Goal: Task Accomplishment & Management: Manage account settings

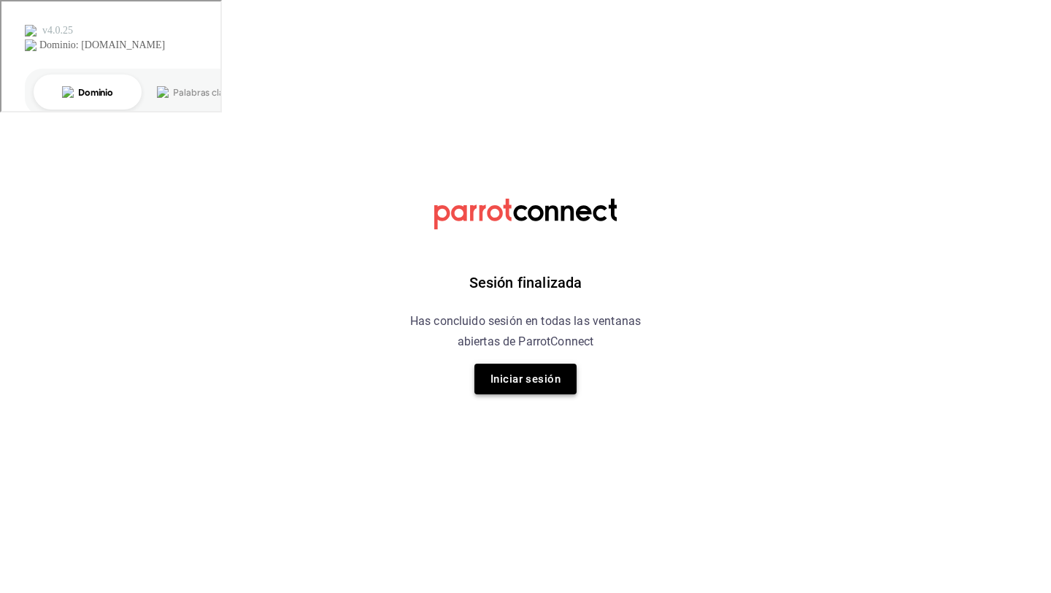
click at [499, 371] on button "Iniciar sesión" at bounding box center [525, 379] width 102 height 31
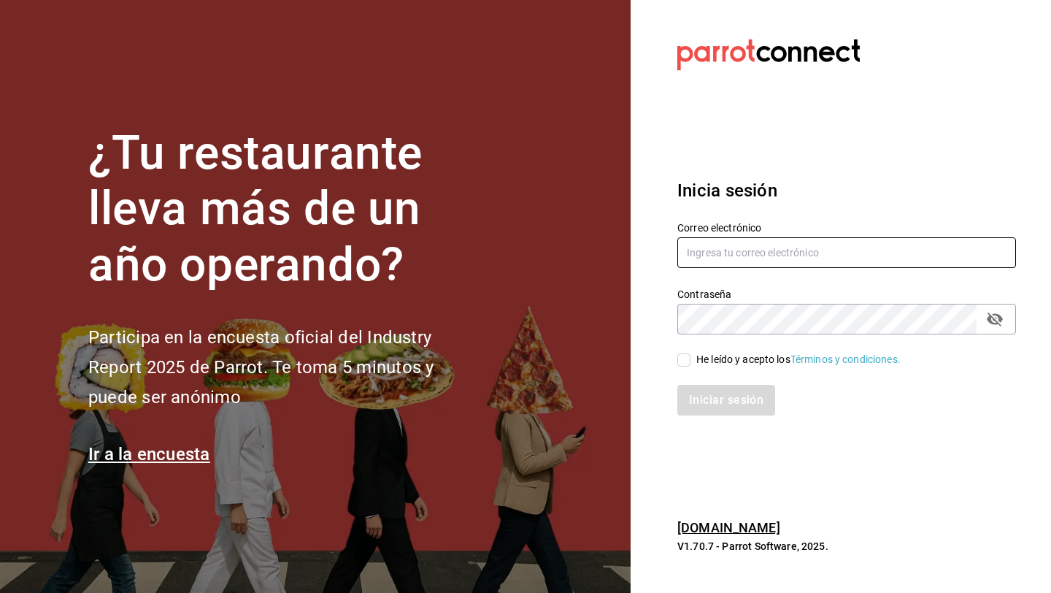
click at [698, 258] on input "text" at bounding box center [846, 252] width 339 height 31
type input "multiuser@pickup.com"
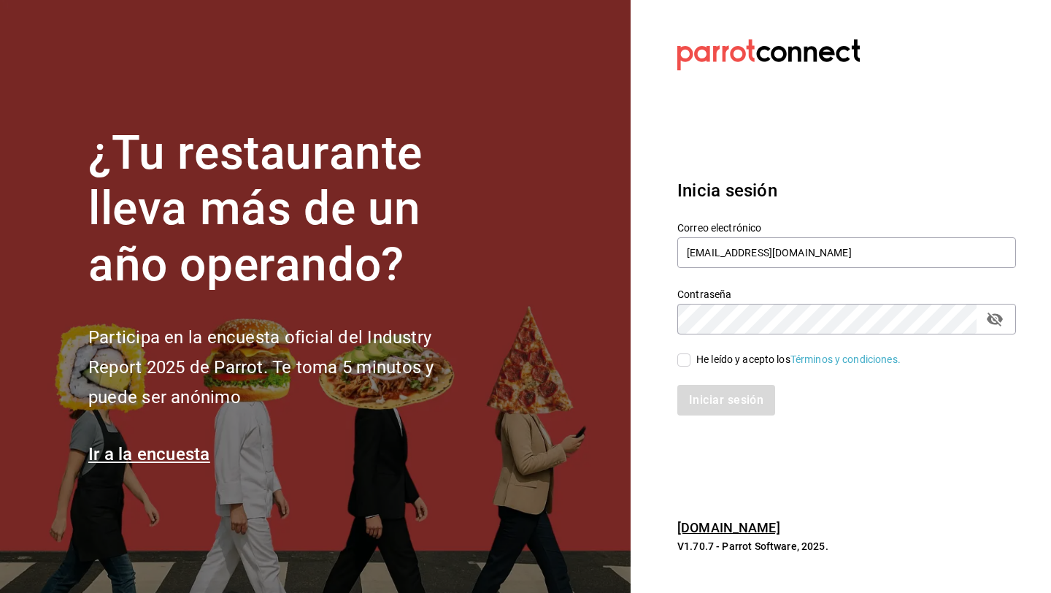
click at [693, 355] on span "He leído y acepto los Términos y condiciones." at bounding box center [796, 359] width 210 height 15
click at [691, 355] on input "He leído y acepto los Términos y condiciones." at bounding box center [683, 359] width 13 height 13
checkbox input "true"
click at [701, 396] on button "Iniciar sesión" at bounding box center [726, 400] width 99 height 31
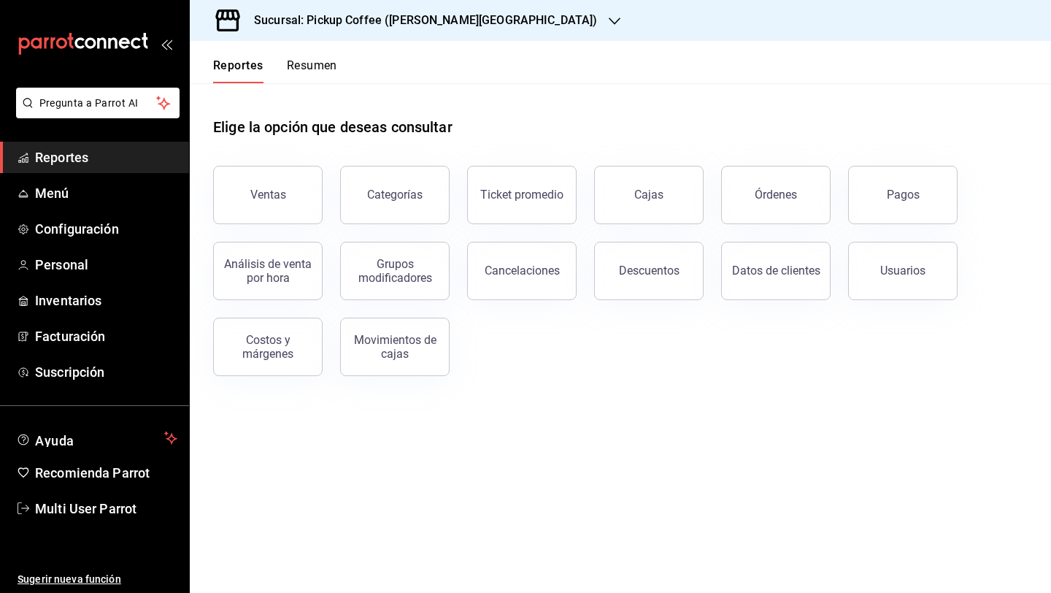
click at [380, 1] on div "Sucursal: Pickup Coffee (Quintana Roo)" at bounding box center [413, 20] width 425 height 41
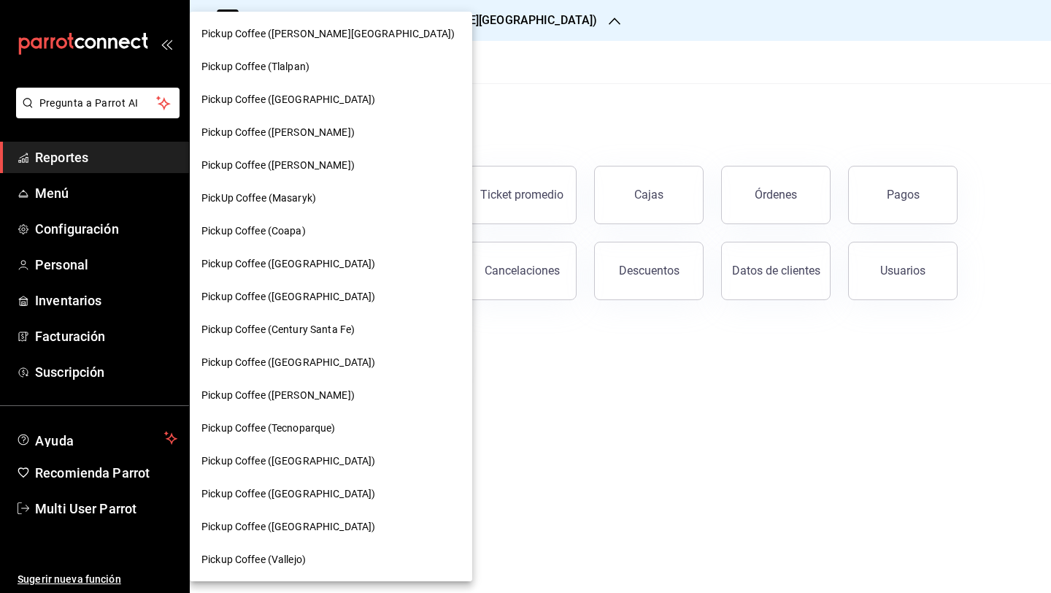
click at [380, 9] on div at bounding box center [525, 296] width 1051 height 593
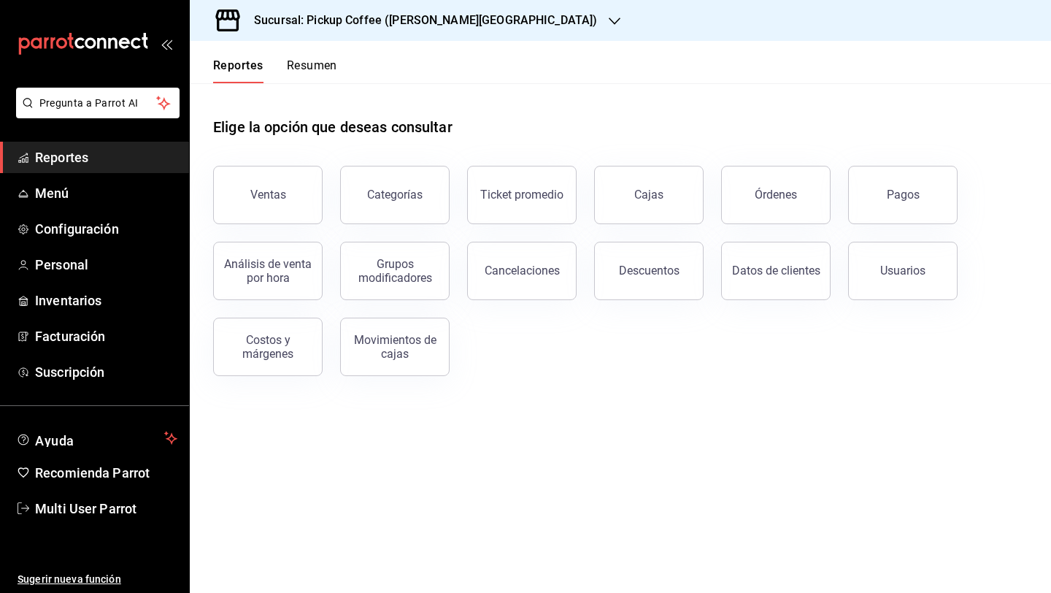
click at [380, 9] on div "Sucursal: Pickup Coffee (Quintana Roo)" at bounding box center [413, 20] width 425 height 41
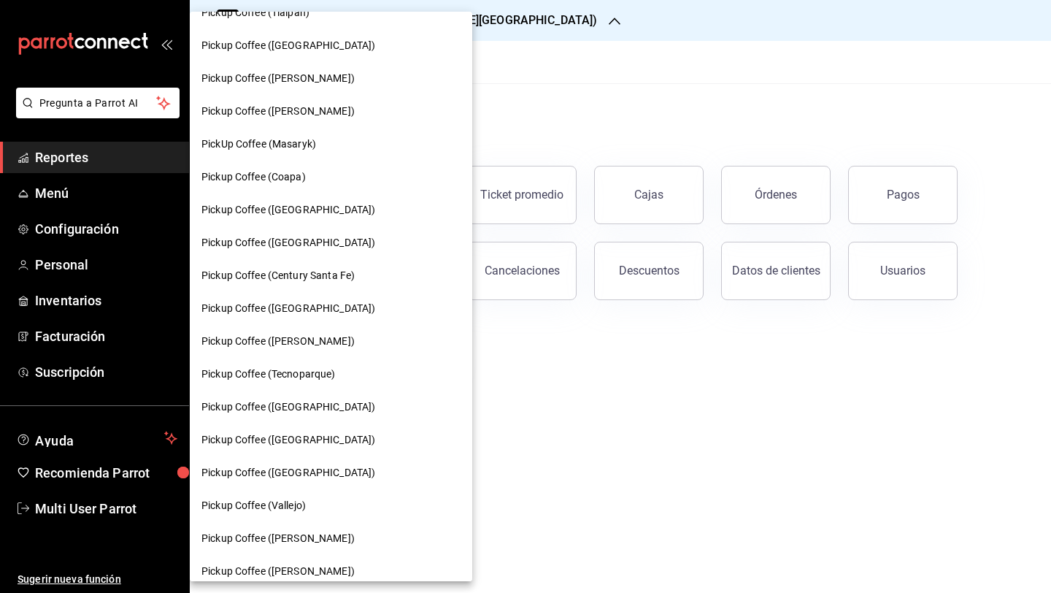
scroll to position [69, 0]
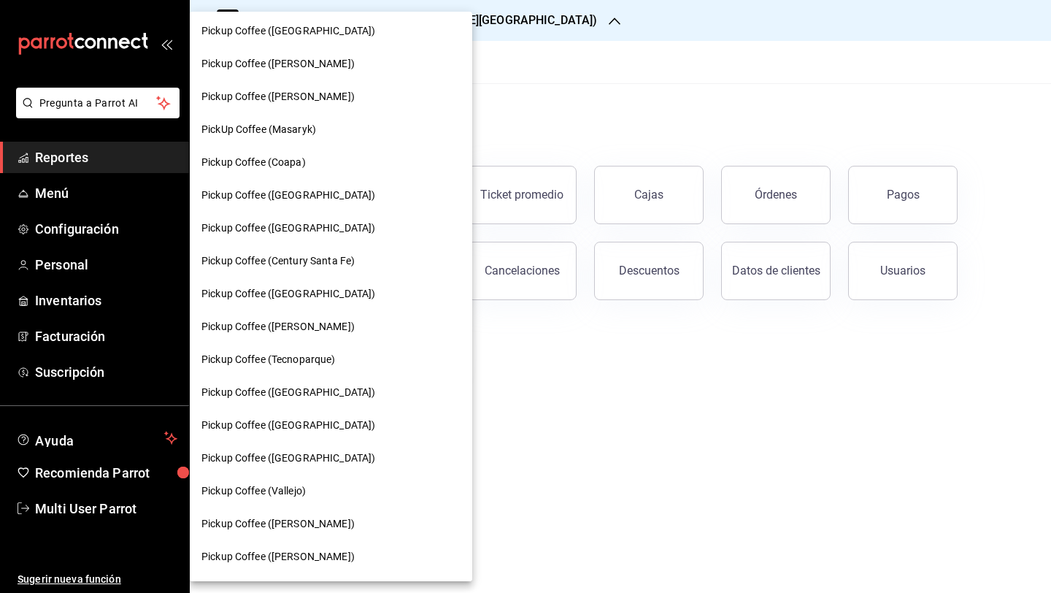
click at [328, 193] on span "Pickup Coffee (Guadalupe Inn)" at bounding box center [288, 195] width 174 height 15
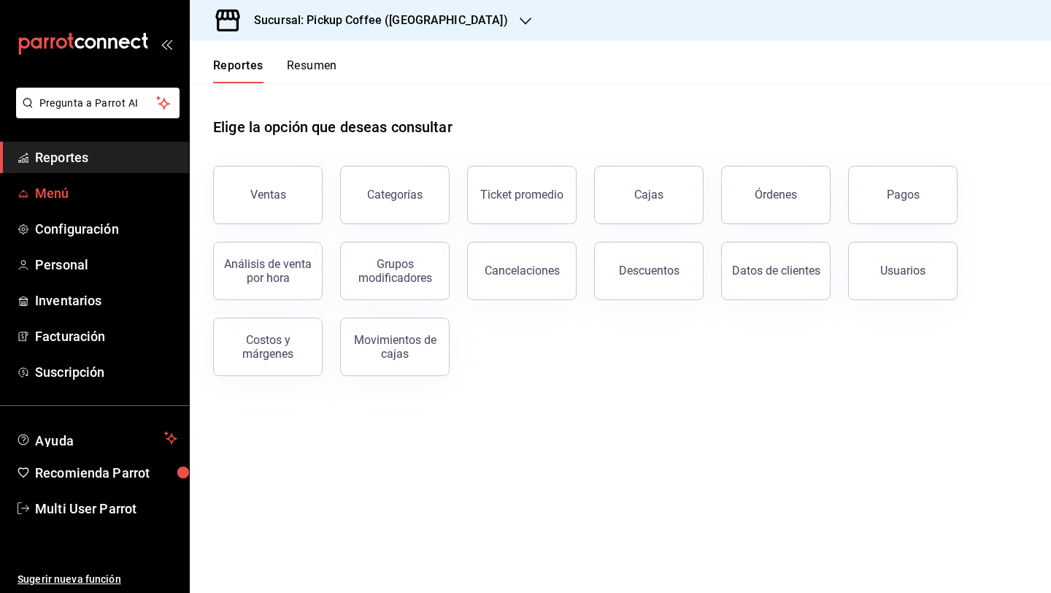
click at [131, 185] on span "Menú" at bounding box center [106, 193] width 142 height 20
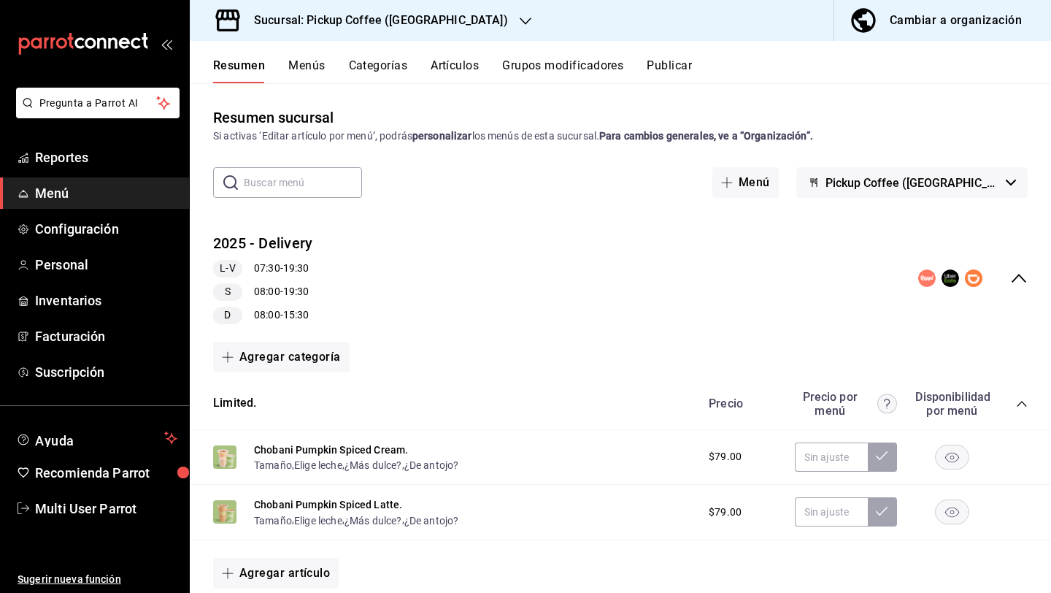
click at [1017, 285] on icon "collapse-menu-row" at bounding box center [1019, 278] width 18 height 18
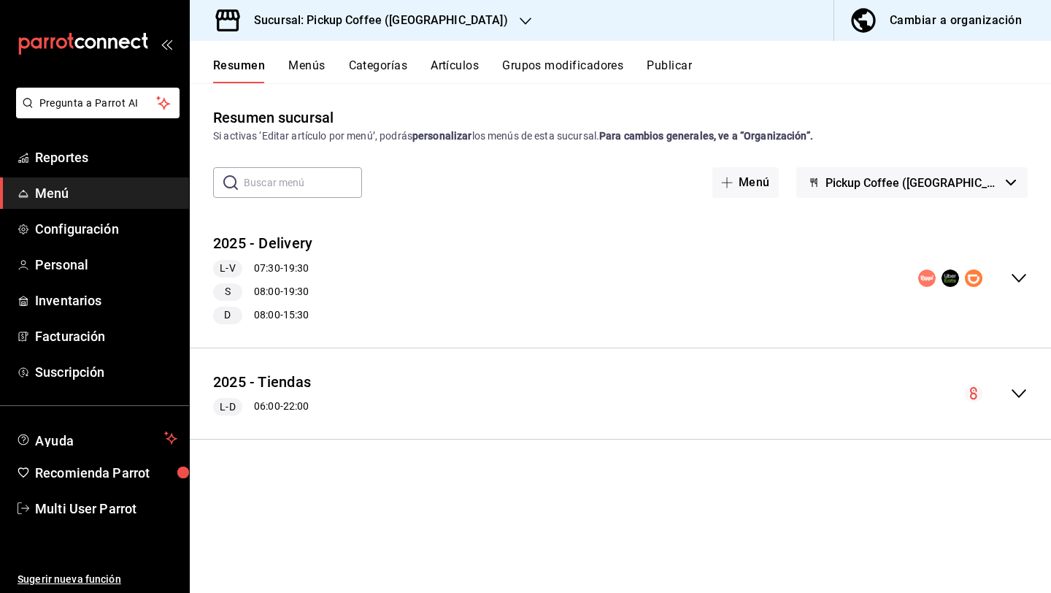
click at [307, 69] on button "Menús" at bounding box center [306, 70] width 36 height 25
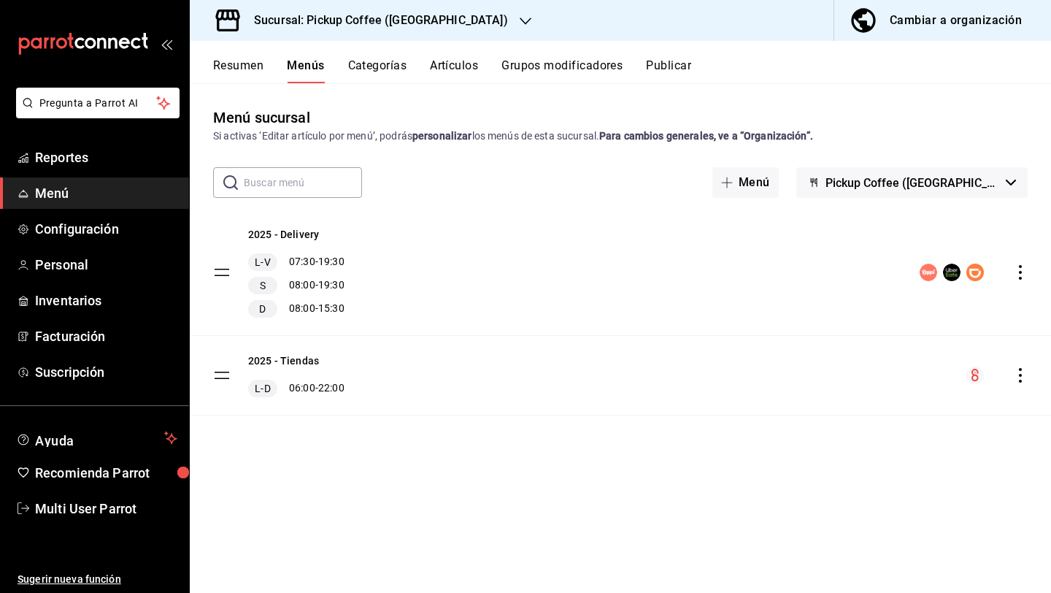
click at [1023, 269] on icon "actions" at bounding box center [1020, 272] width 15 height 15
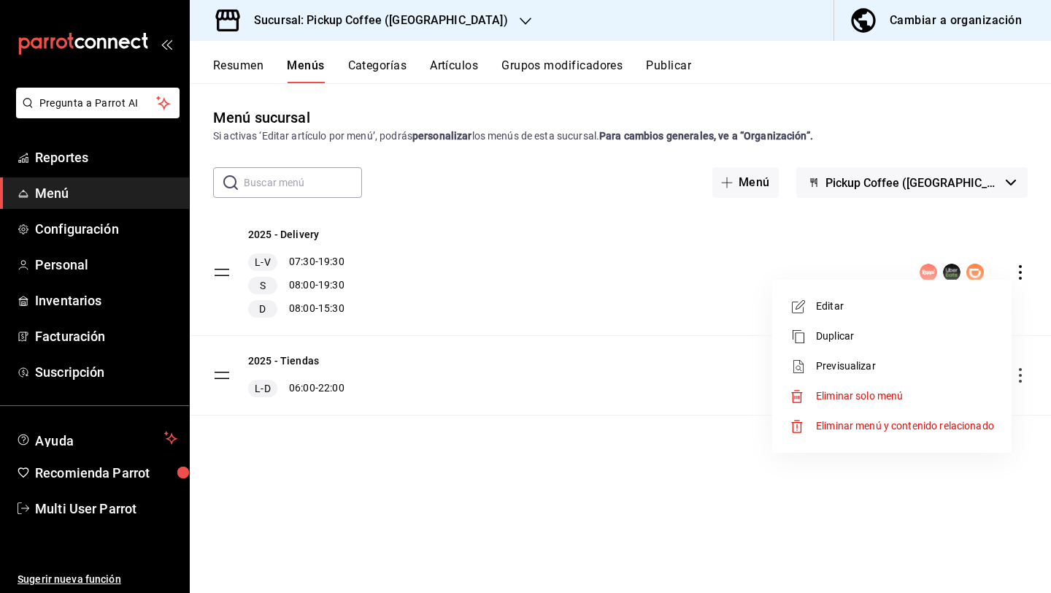
click at [882, 395] on span "Eliminar solo menú" at bounding box center [859, 396] width 87 height 12
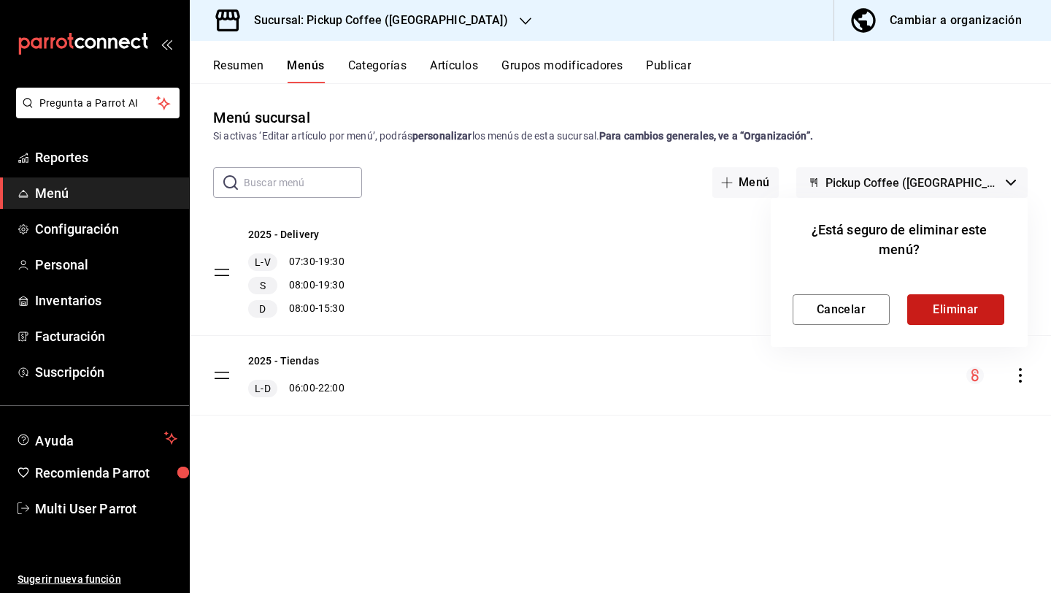
click at [939, 310] on button "Eliminar" at bounding box center [955, 309] width 97 height 31
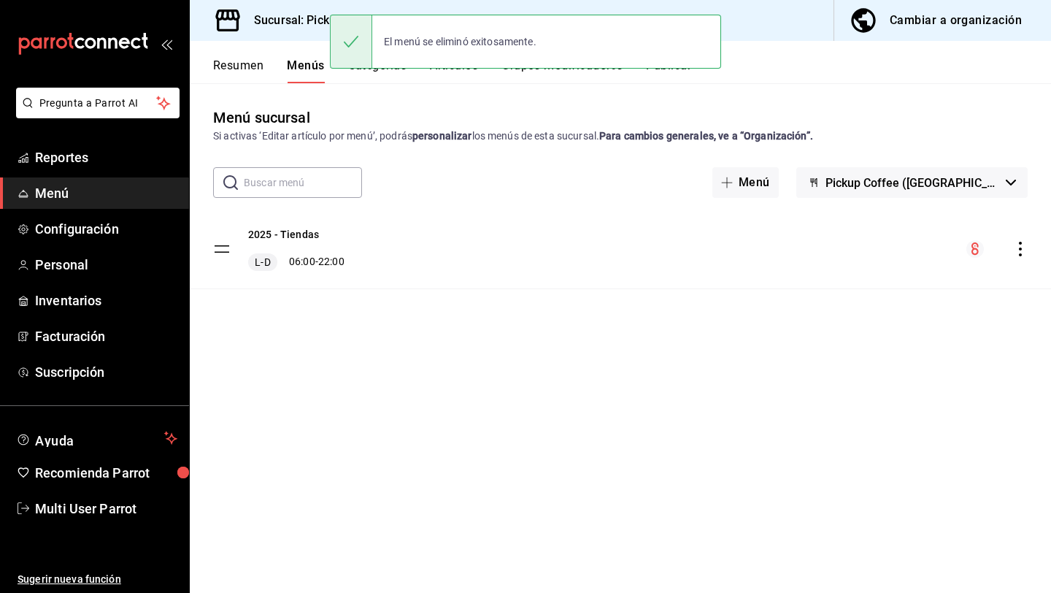
click at [923, 34] on button "Cambiar a organización" at bounding box center [936, 20] width 205 height 41
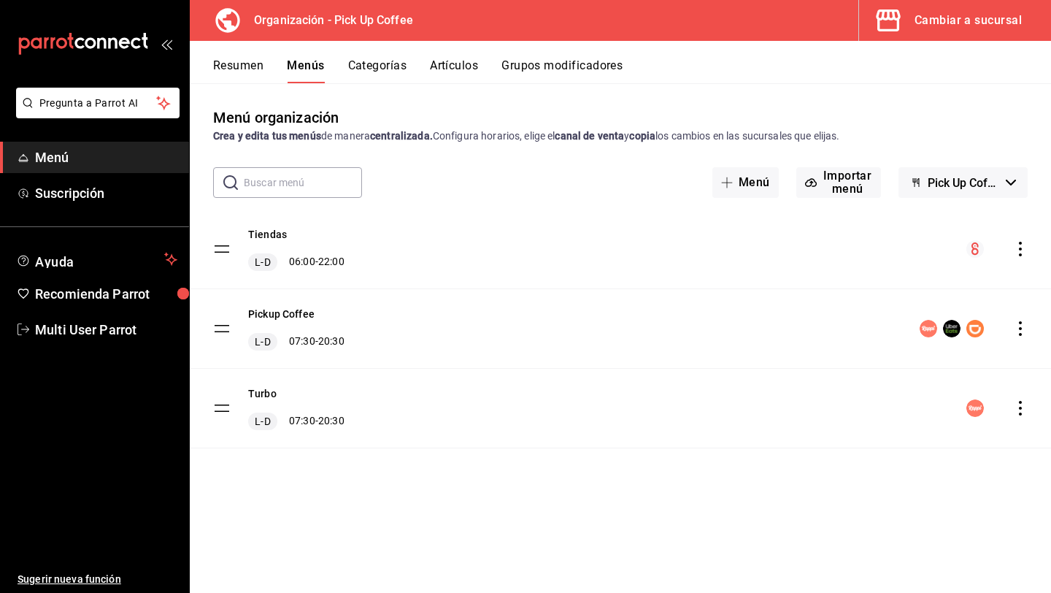
click at [1018, 329] on icon "actions" at bounding box center [1020, 328] width 15 height 15
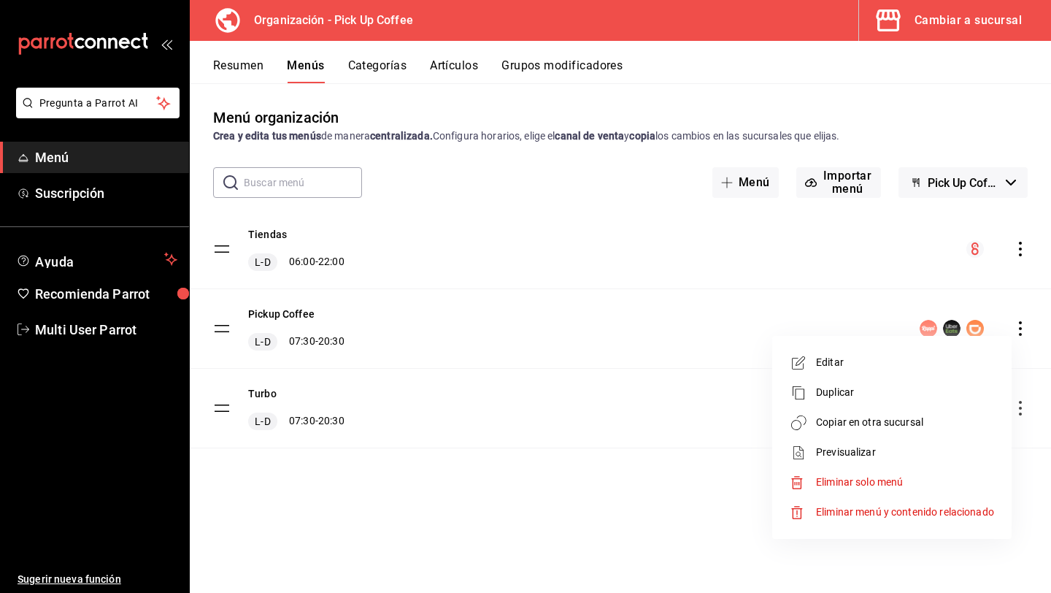
click at [832, 427] on span "Copiar en otra sucursal" at bounding box center [905, 422] width 178 height 15
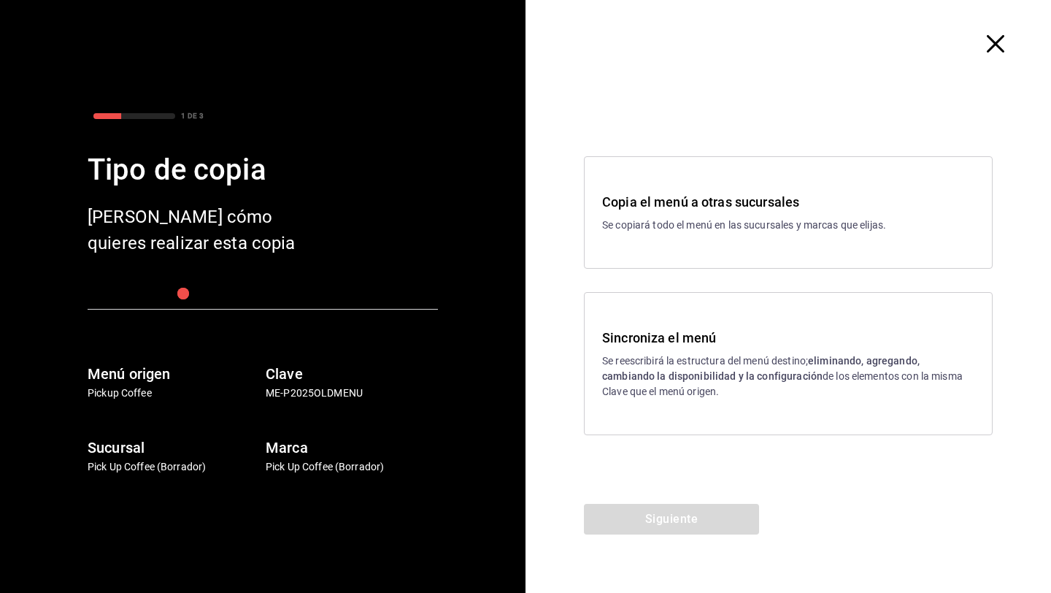
click at [725, 228] on p "Se copiará todo el menú en las sucursales y marcas que elijas." at bounding box center [788, 225] width 372 height 15
click at [641, 526] on button "Siguiente" at bounding box center [671, 519] width 175 height 31
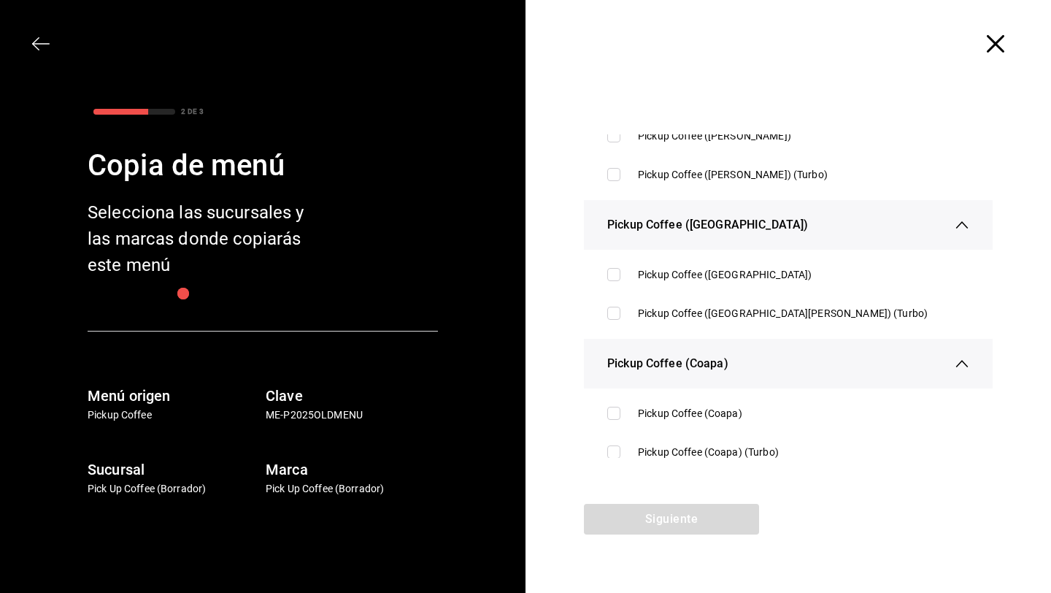
scroll to position [4587, 0]
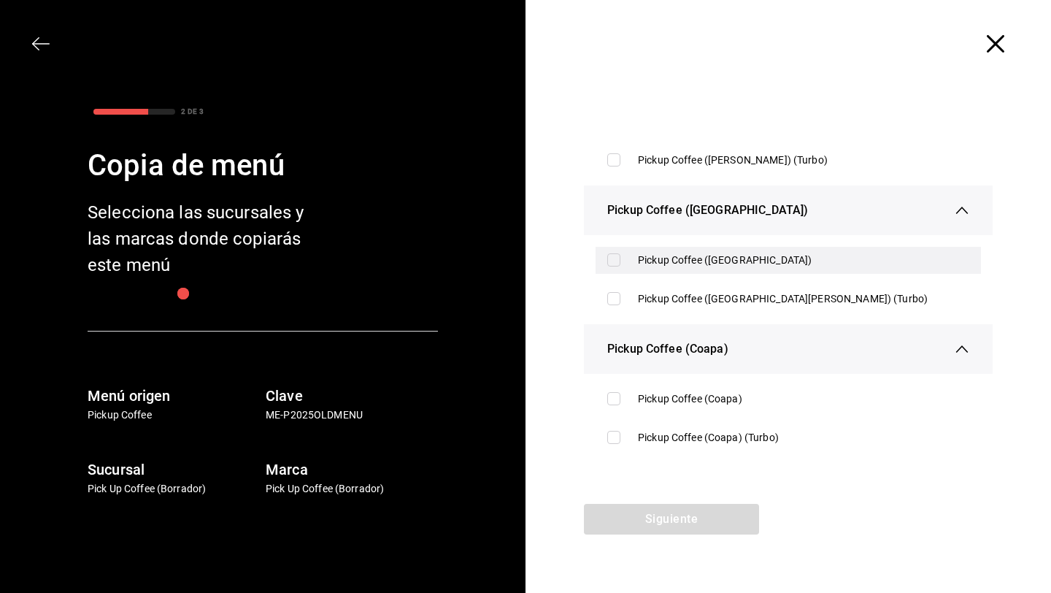
click at [614, 255] on input "checkbox" at bounding box center [613, 259] width 13 height 13
checkbox input "true"
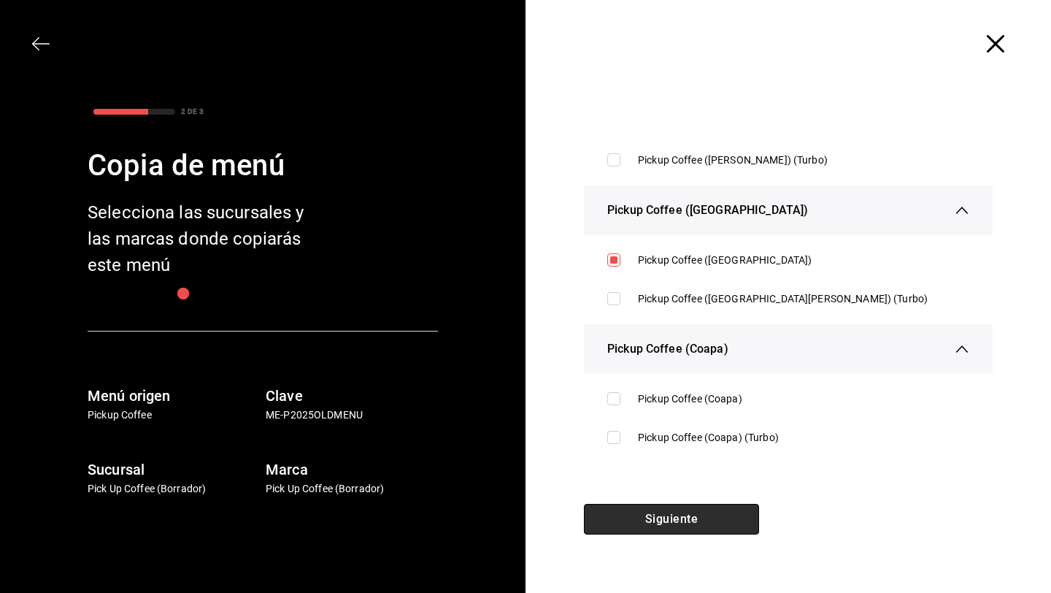
click at [653, 517] on button "Siguiente" at bounding box center [671, 519] width 175 height 31
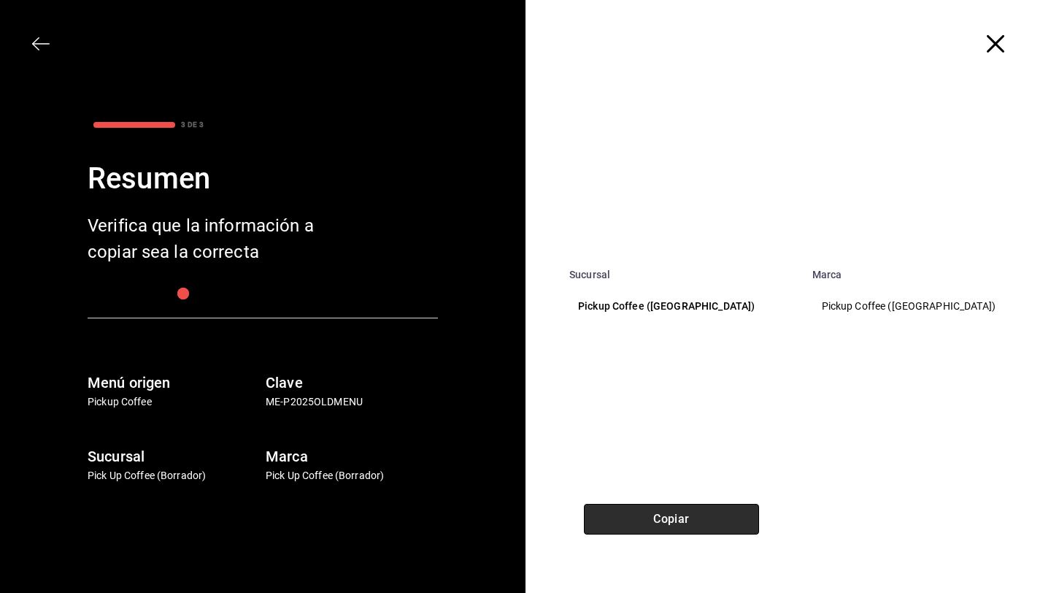
click at [675, 518] on button "Copiar" at bounding box center [671, 519] width 175 height 31
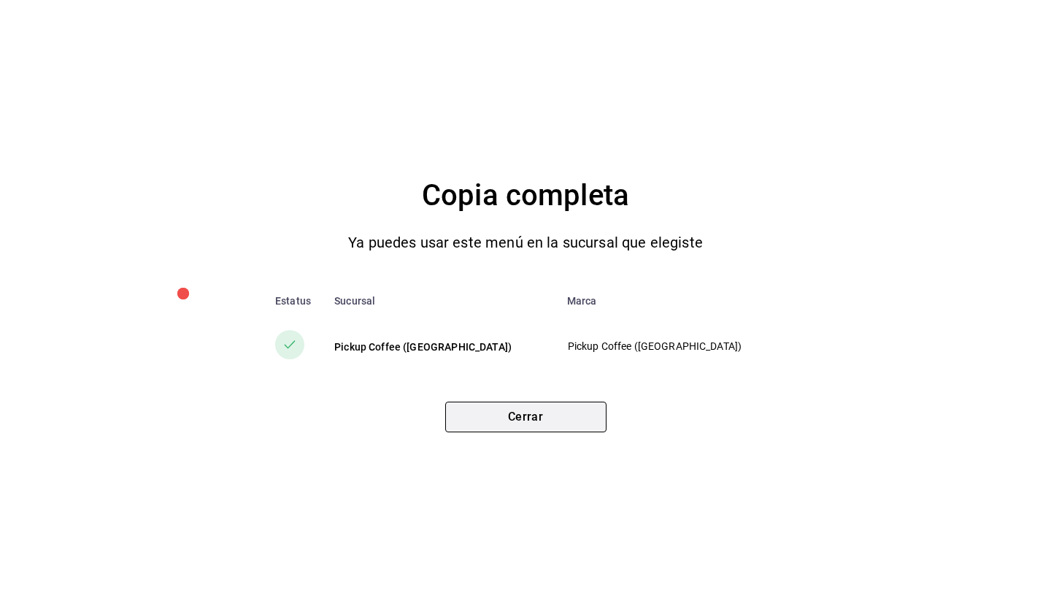
click at [556, 411] on button "Cerrar" at bounding box center [525, 416] width 161 height 31
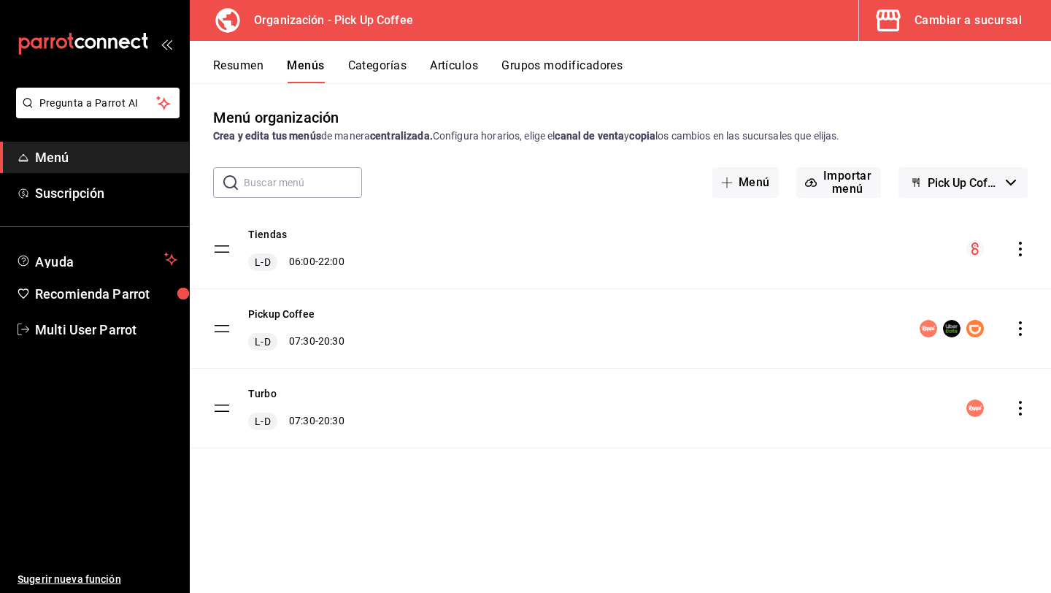
click at [906, 28] on span "button" at bounding box center [891, 20] width 35 height 29
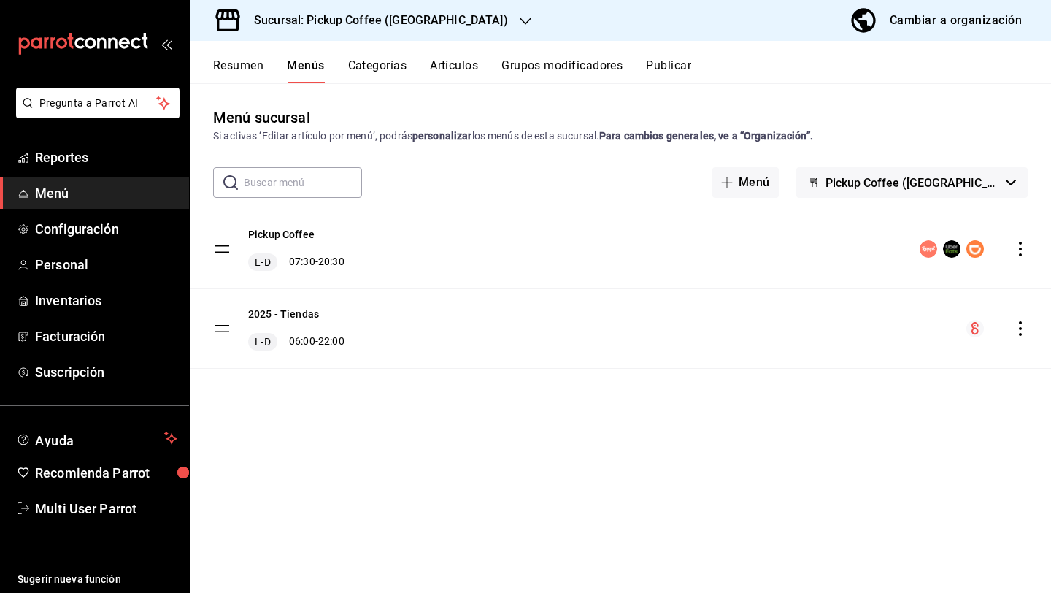
click at [1017, 245] on icon "actions" at bounding box center [1020, 249] width 15 height 15
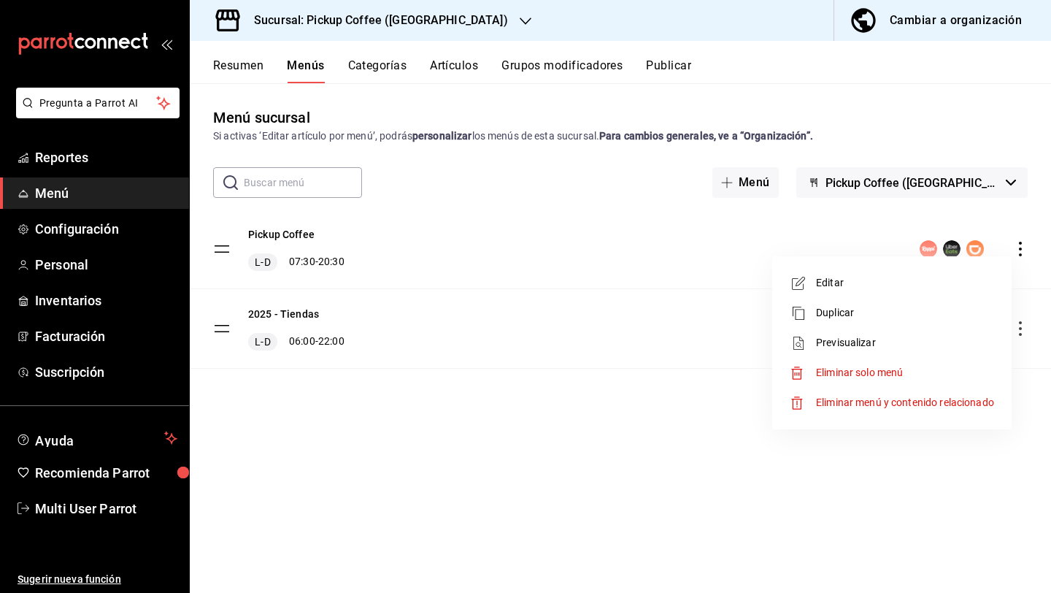
click at [891, 337] on span "Previsualizar" at bounding box center [905, 342] width 178 height 15
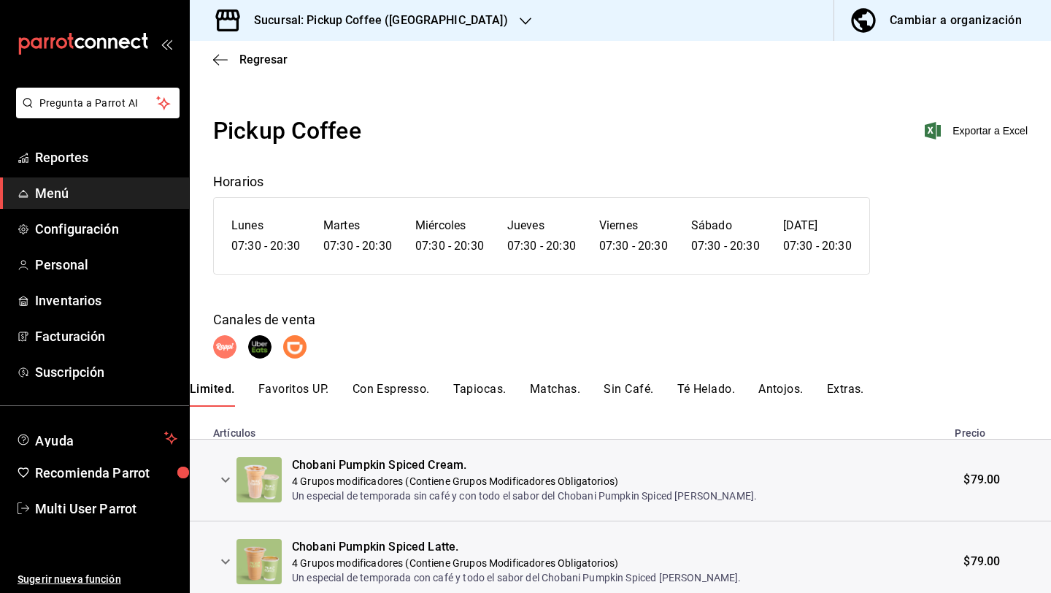
scroll to position [57, 0]
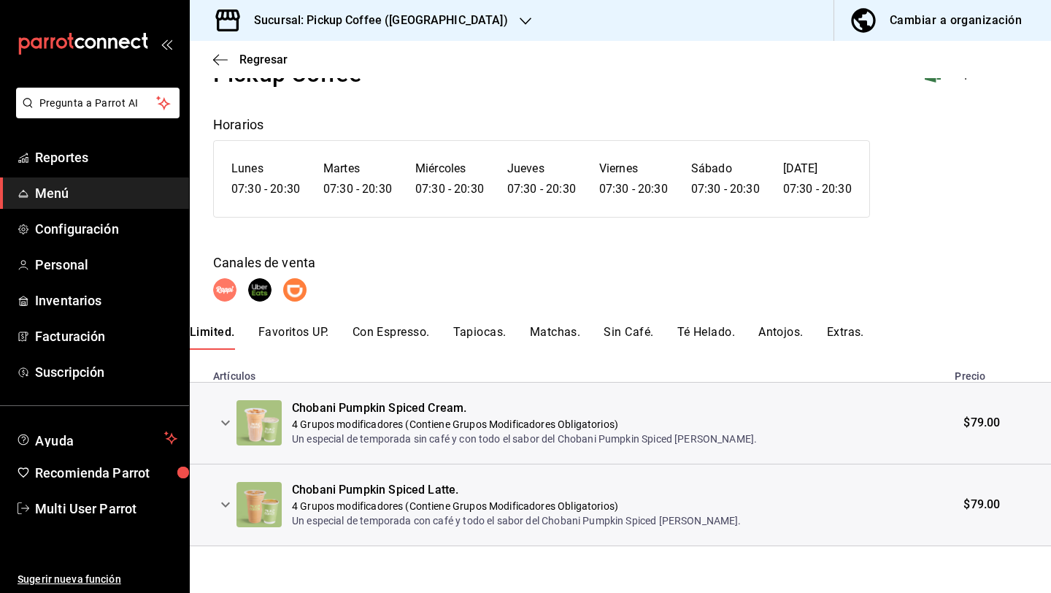
click at [313, 323] on div "Pickup Coffee Exportar a Excel Horarios Lunes 07:30 - 20:30 Martes 07:30 - 20:3…" at bounding box center [620, 301] width 861 height 490
click at [319, 334] on button "Favoritos UP." at bounding box center [293, 337] width 71 height 25
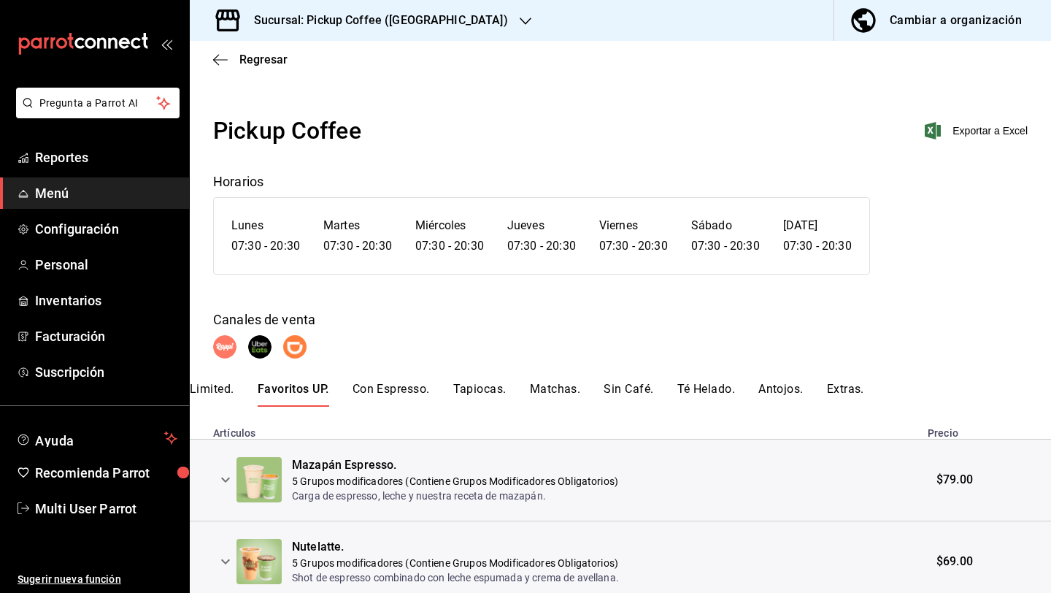
scroll to position [139, 0]
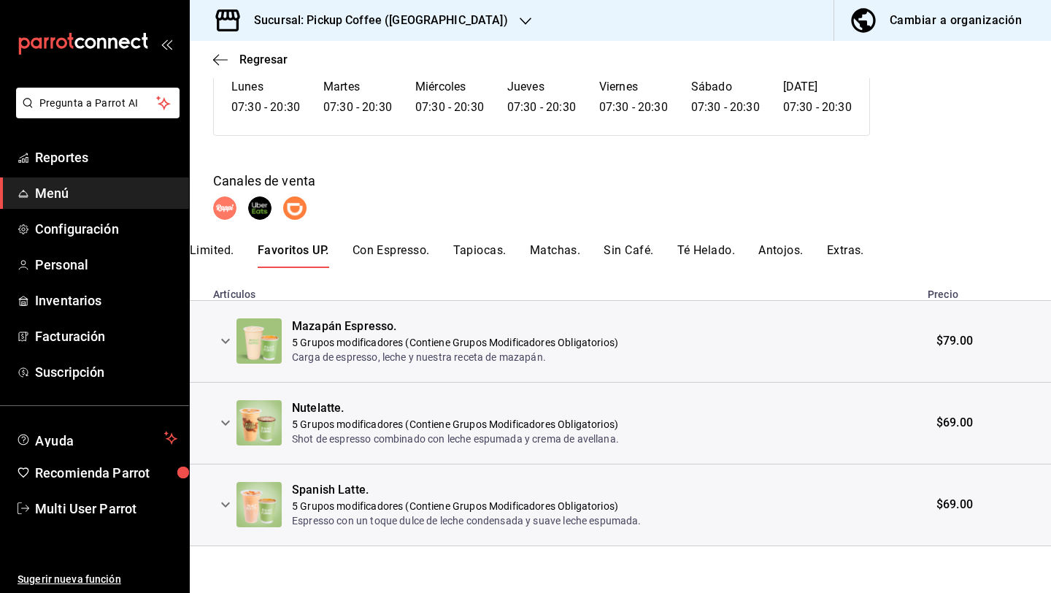
click at [561, 245] on button "Matchas." at bounding box center [555, 255] width 51 height 25
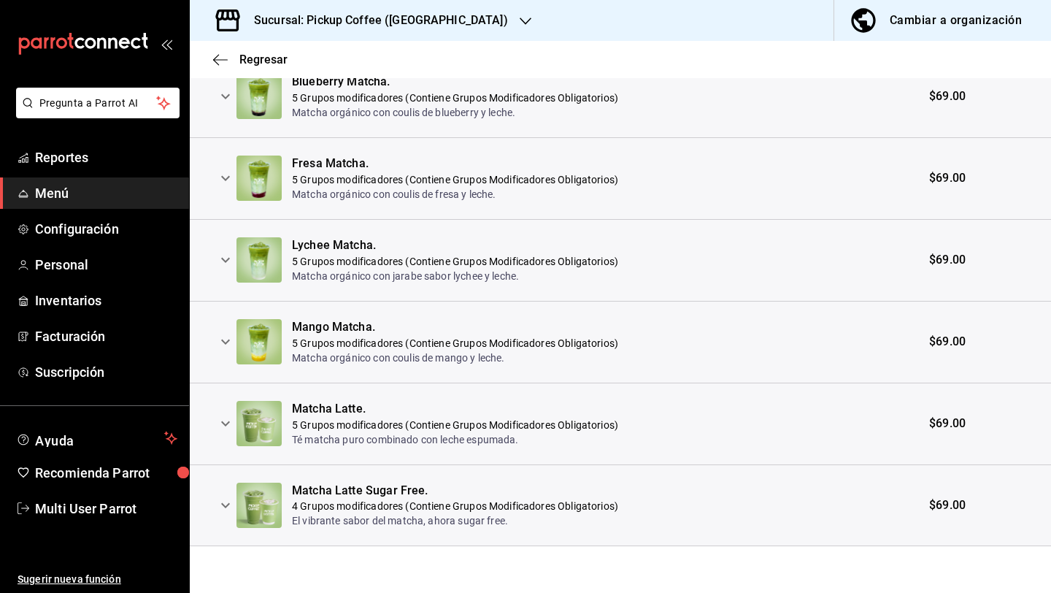
scroll to position [0, 0]
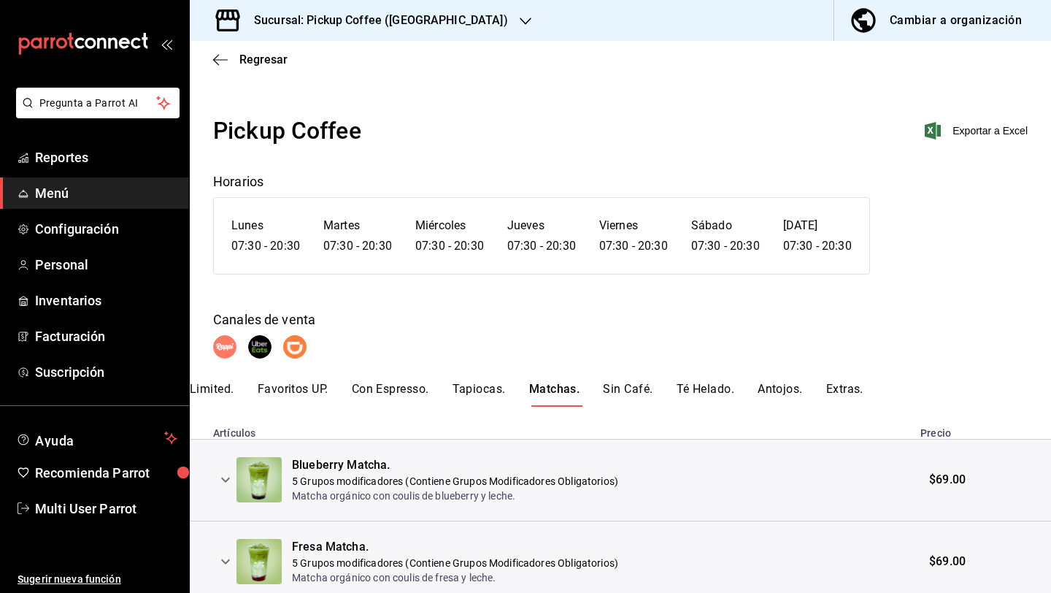
click at [229, 69] on div "Regresar" at bounding box center [620, 59] width 861 height 37
click at [219, 64] on icon "button" at bounding box center [220, 59] width 15 height 13
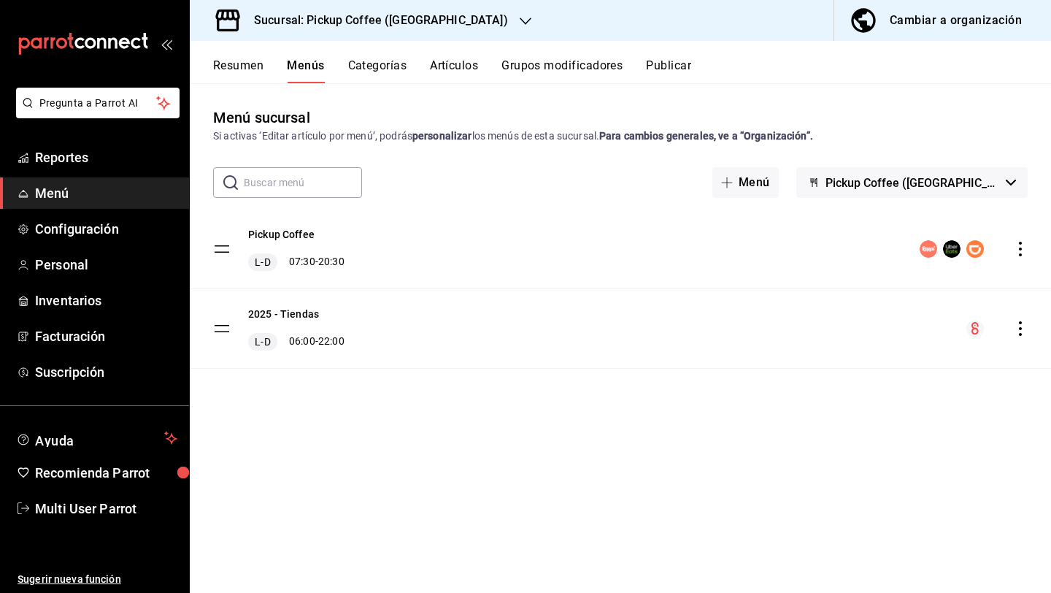
click at [1017, 253] on icon "actions" at bounding box center [1020, 249] width 15 height 15
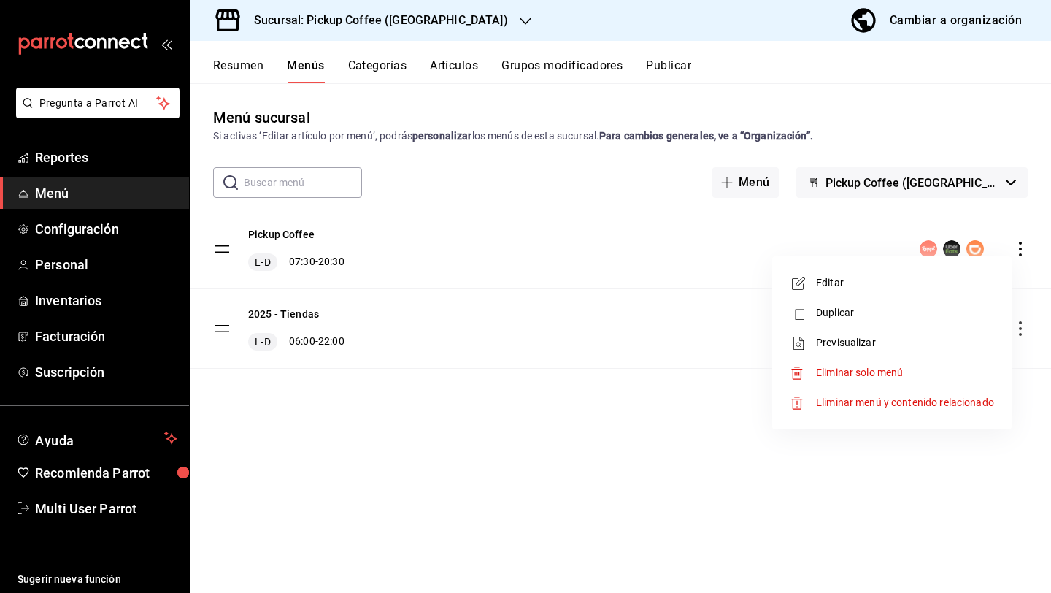
click at [863, 291] on li "Editar" at bounding box center [892, 283] width 228 height 30
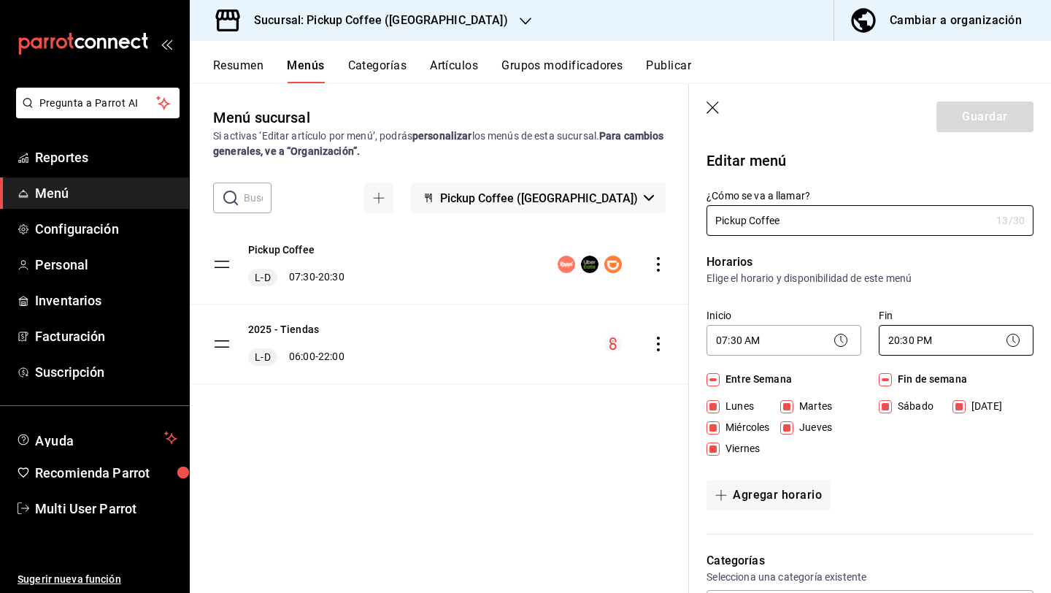
click at [907, 331] on body "Pregunta a Parrot AI Reportes Menú Configuración Personal Inventarios Facturaci…" at bounding box center [525, 355] width 1051 height 710
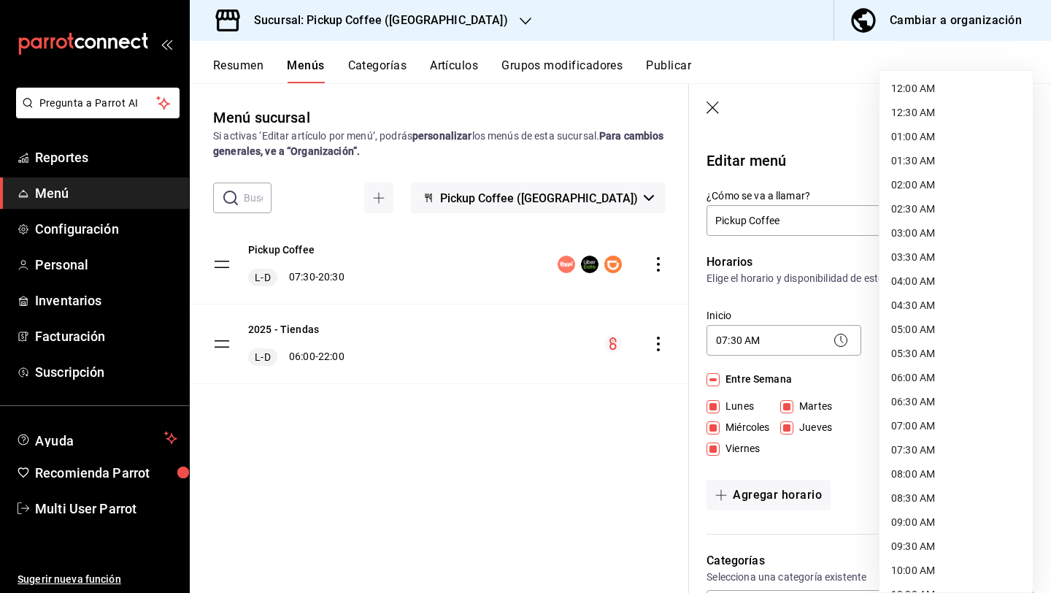
scroll to position [671, 0]
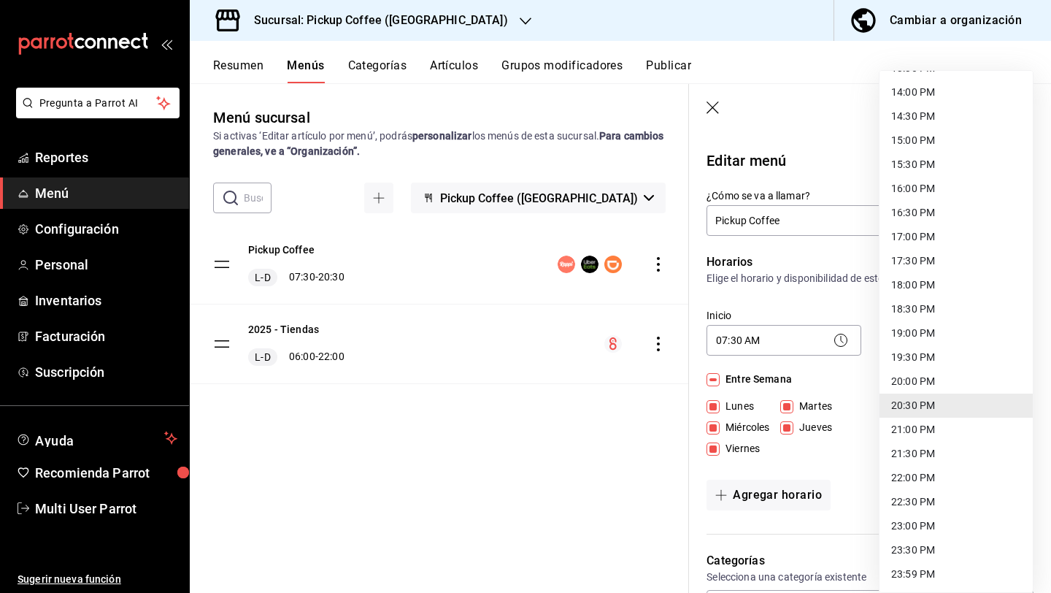
click at [909, 360] on li "19:30 PM" at bounding box center [956, 357] width 153 height 24
type input "19:30"
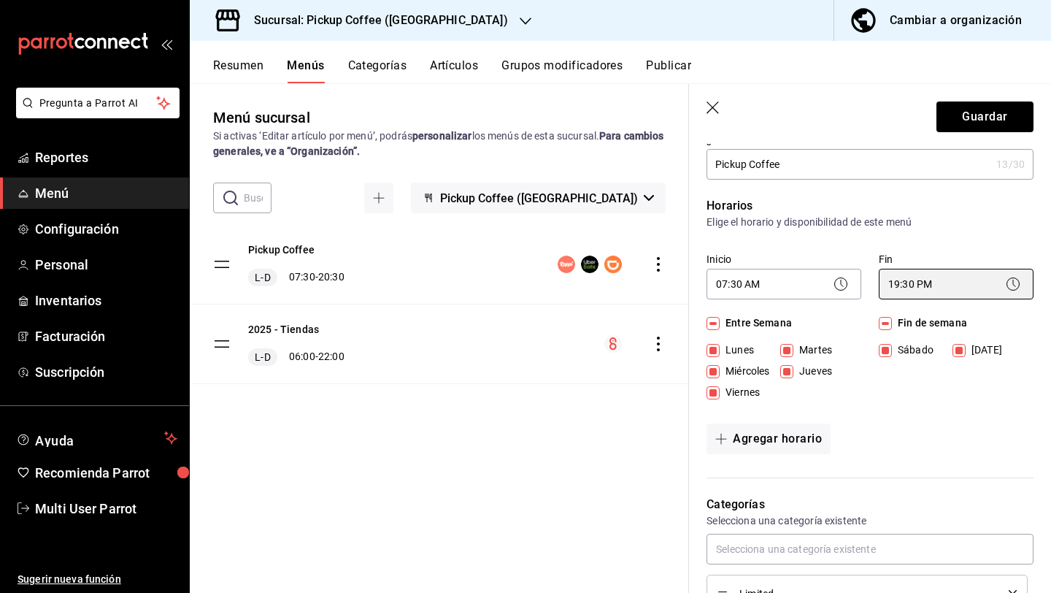
scroll to position [65, 0]
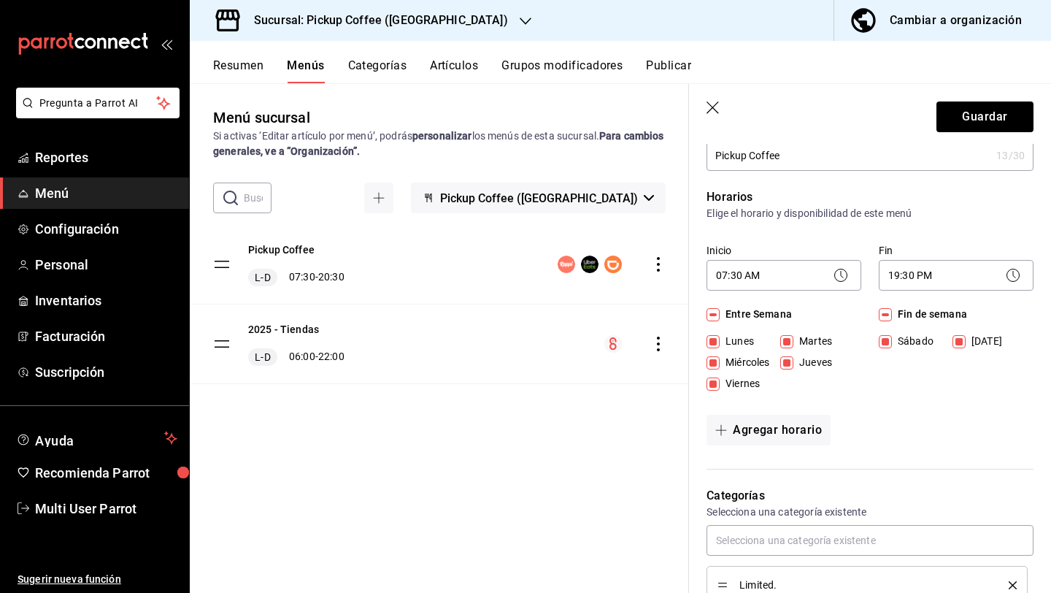
click at [894, 315] on span "Fin de semana" at bounding box center [929, 314] width 75 height 15
click at [892, 315] on input "Fin de semana" at bounding box center [885, 314] width 13 height 13
checkbox input "false"
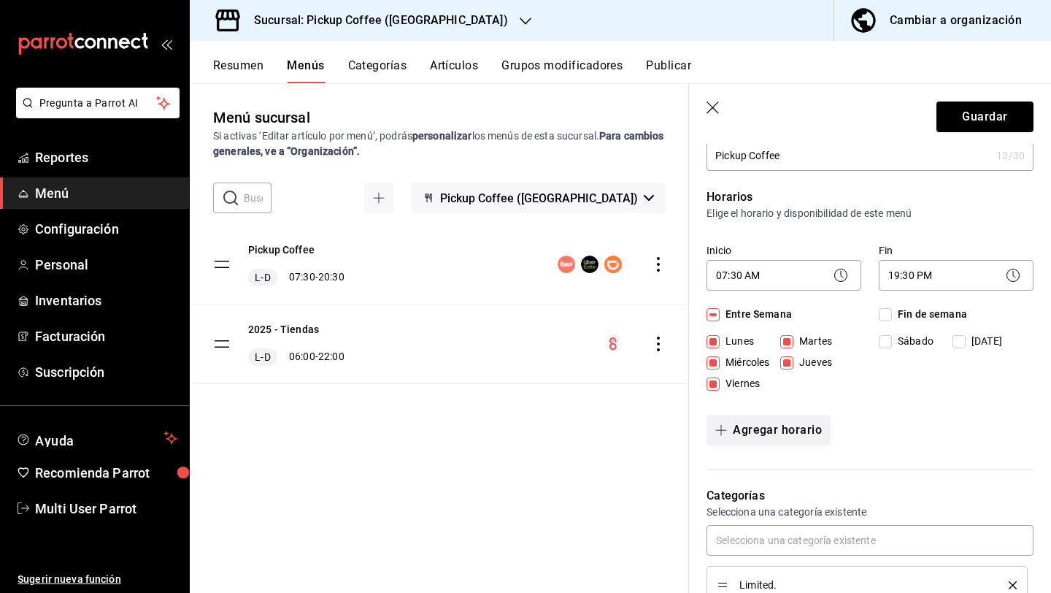
click at [792, 435] on button "Agregar horario" at bounding box center [769, 430] width 124 height 31
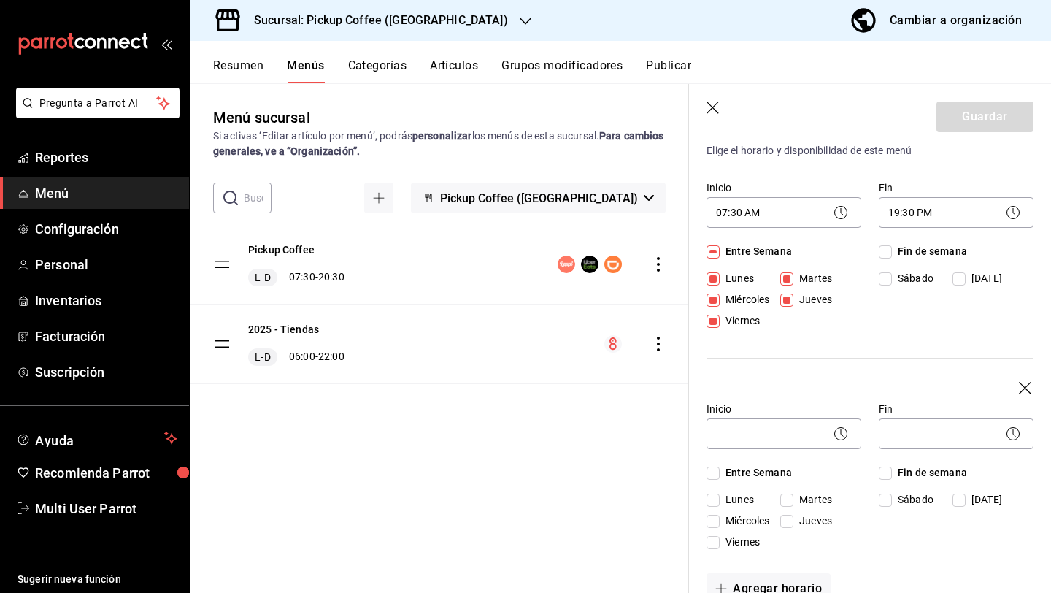
scroll to position [131, 0]
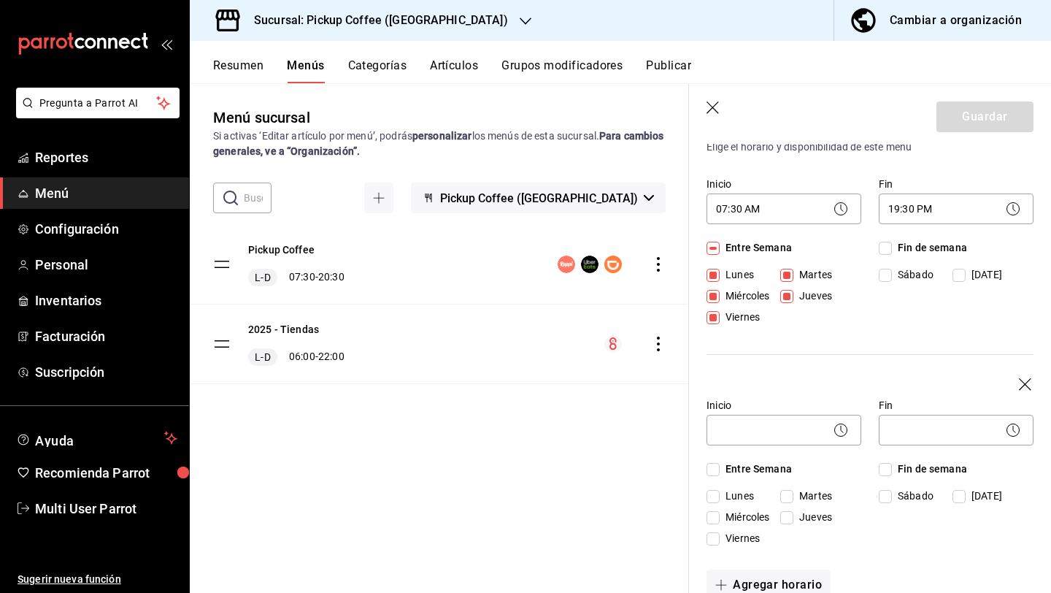
click at [886, 472] on input "Fin de semana" at bounding box center [885, 469] width 13 height 13
checkbox input "true"
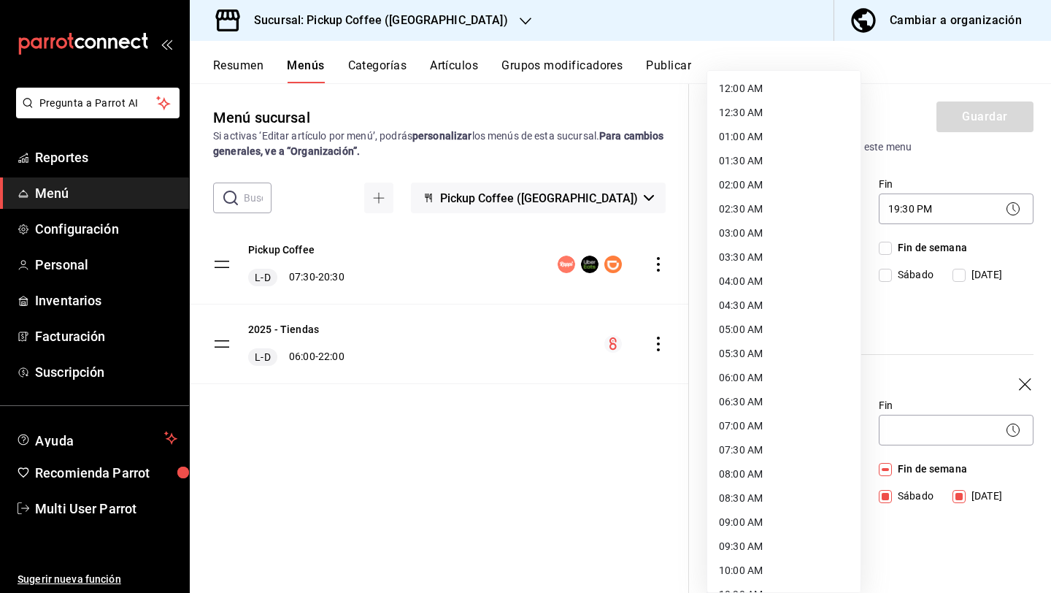
click at [746, 437] on body "Pregunta a Parrot AI Reportes Menú Configuración Personal Inventarios Facturaci…" at bounding box center [525, 355] width 1051 height 710
click at [739, 469] on li "08:00 AM" at bounding box center [783, 474] width 153 height 24
type input "08:00"
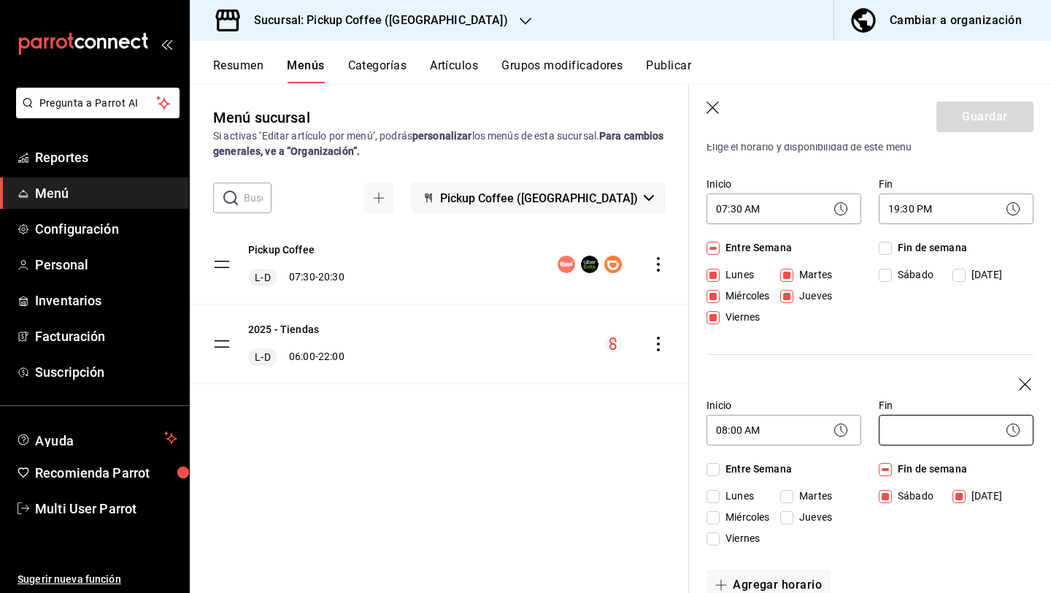
click at [907, 434] on body "Pregunta a Parrot AI Reportes Menú Configuración Personal Inventarios Facturaci…" at bounding box center [525, 355] width 1051 height 710
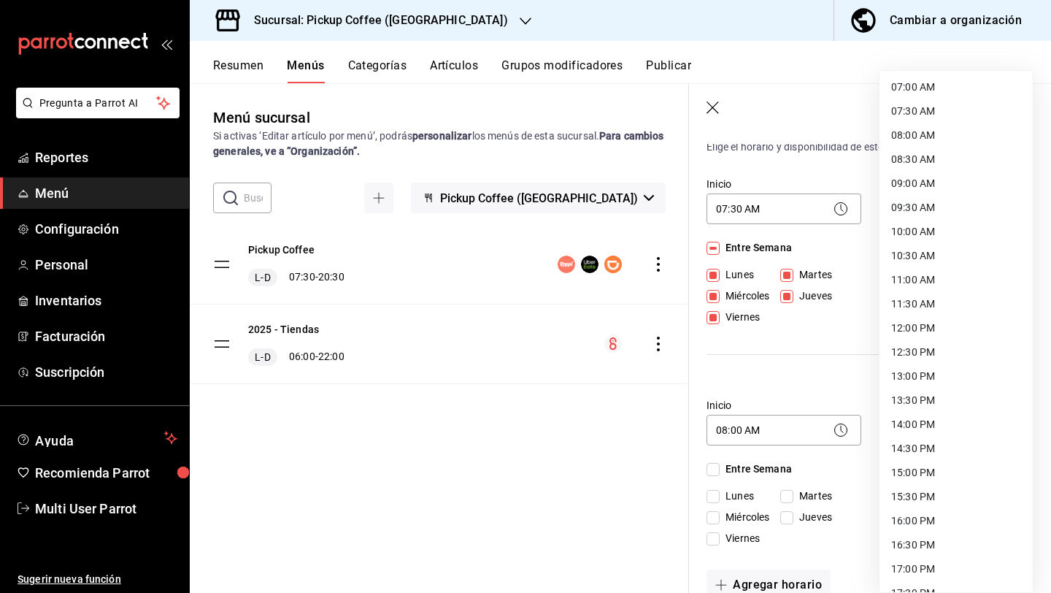
scroll to position [339, 0]
click at [914, 488] on li "15:30 PM" at bounding box center [956, 496] width 153 height 24
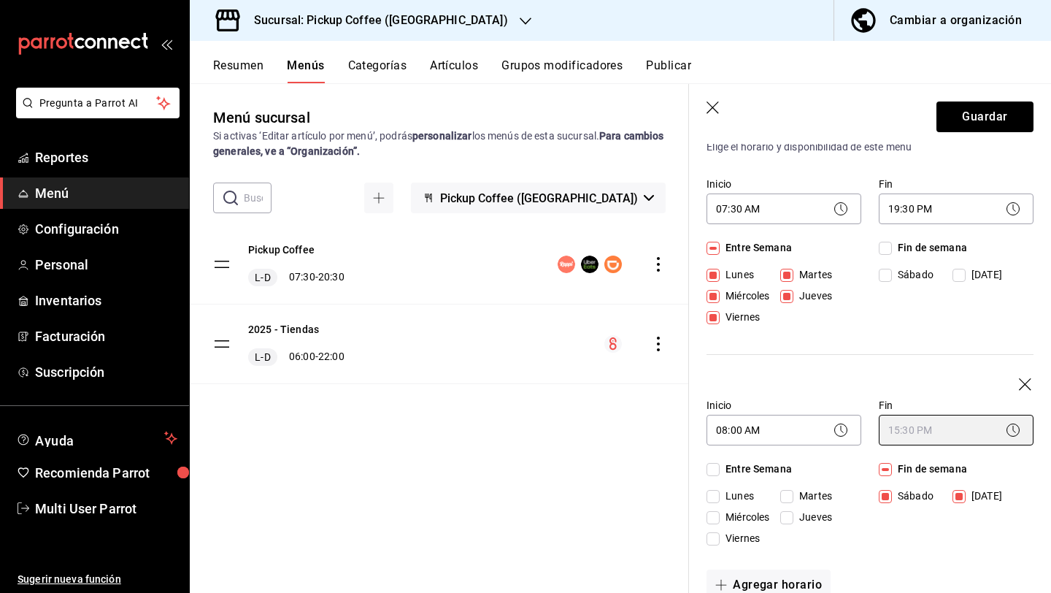
type input "15:30"
click at [883, 276] on input "Sábado" at bounding box center [885, 275] width 13 height 13
checkbox input "true"
click at [887, 501] on input "Sábado" at bounding box center [885, 496] width 13 height 13
checkbox input "false"
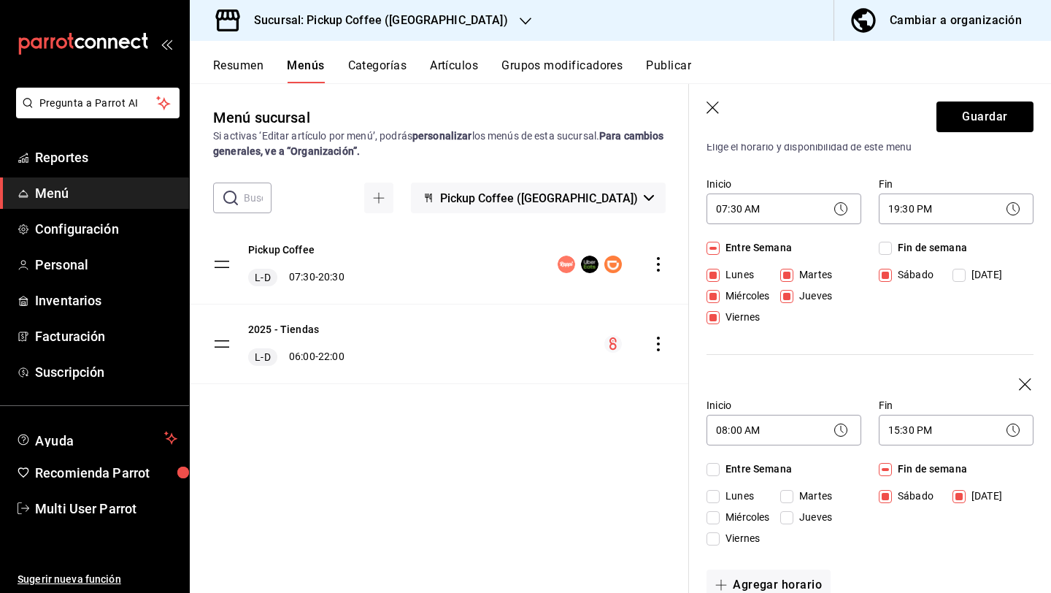
checkbox input "false"
click at [970, 129] on button "Guardar" at bounding box center [985, 116] width 97 height 31
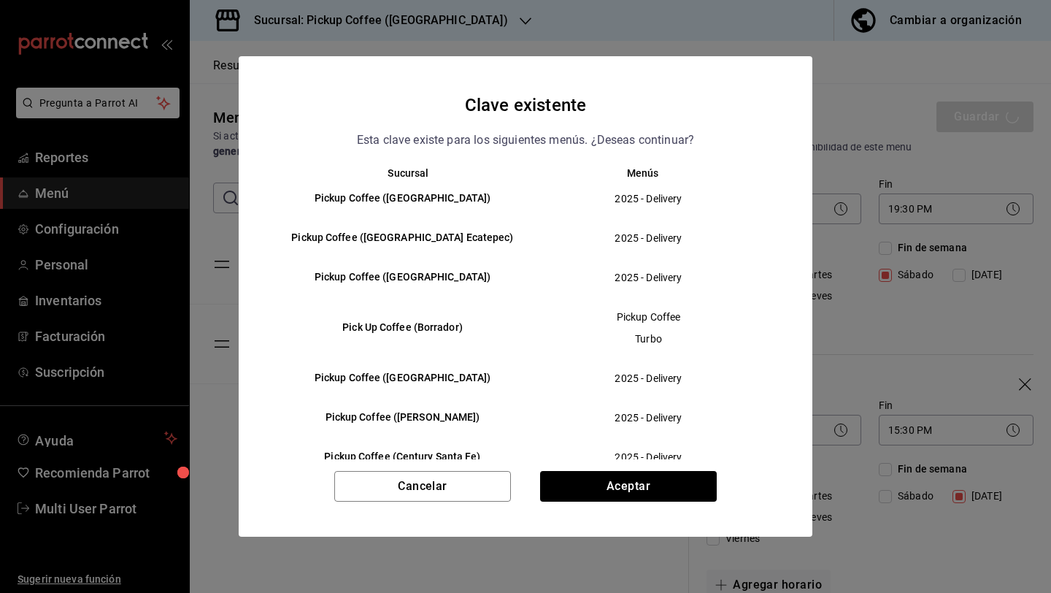
click at [720, 488] on div "Cancelar Aceptar" at bounding box center [526, 504] width 574 height 66
click at [696, 488] on button "Aceptar" at bounding box center [628, 486] width 177 height 31
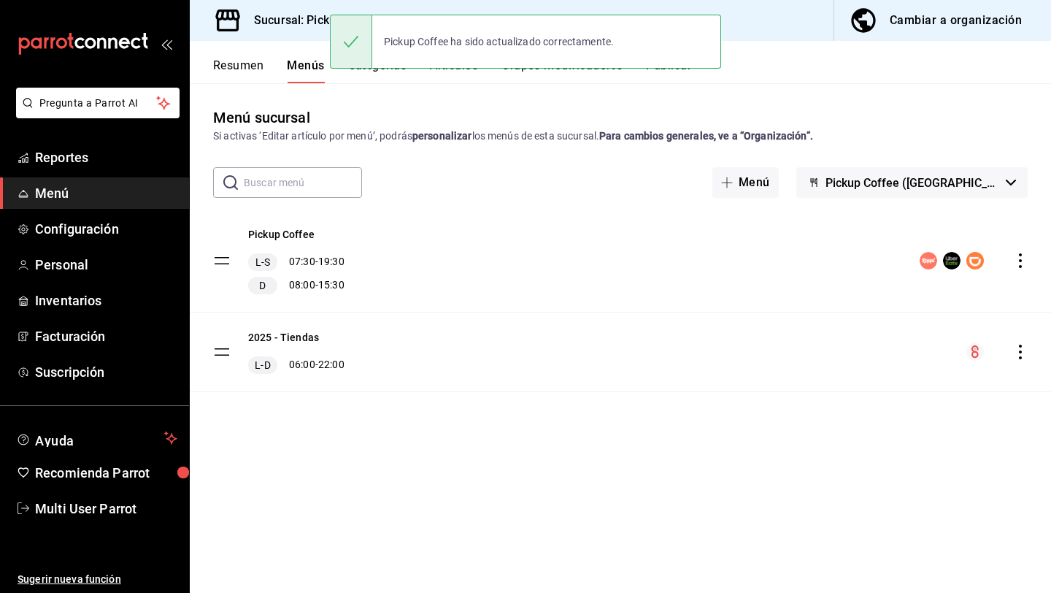
click at [677, 74] on button "Publicar" at bounding box center [668, 70] width 45 height 25
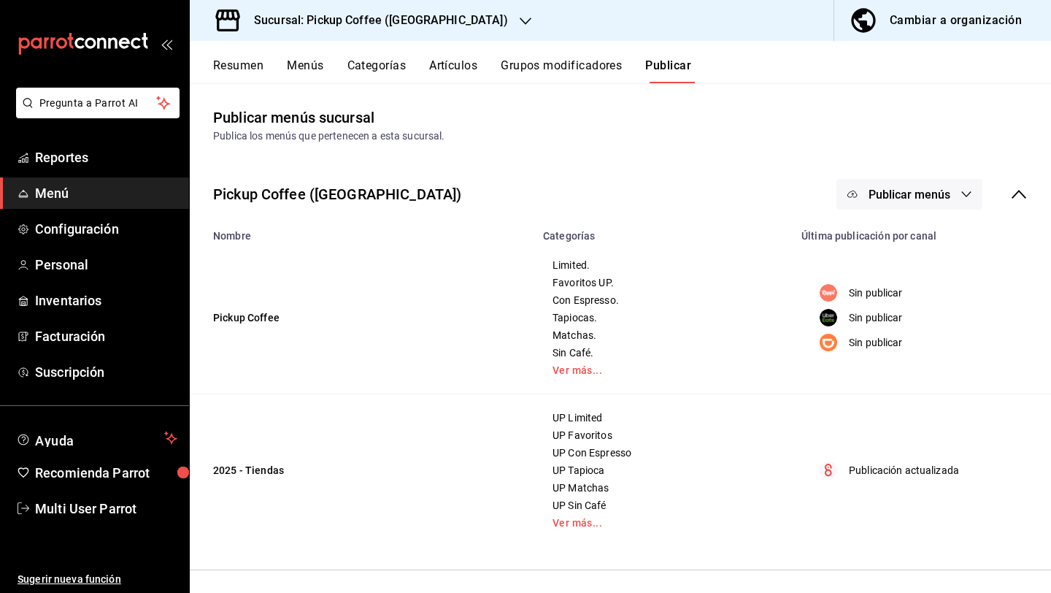
click at [956, 182] on button "Publicar menús" at bounding box center [910, 194] width 146 height 31
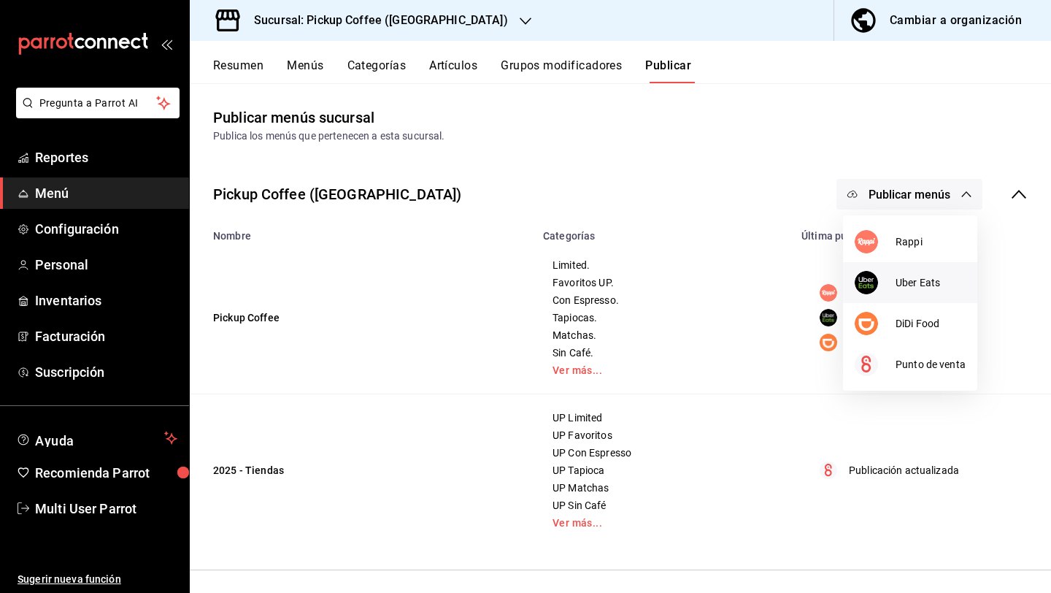
click at [918, 284] on span "Uber Eats" at bounding box center [931, 282] width 70 height 15
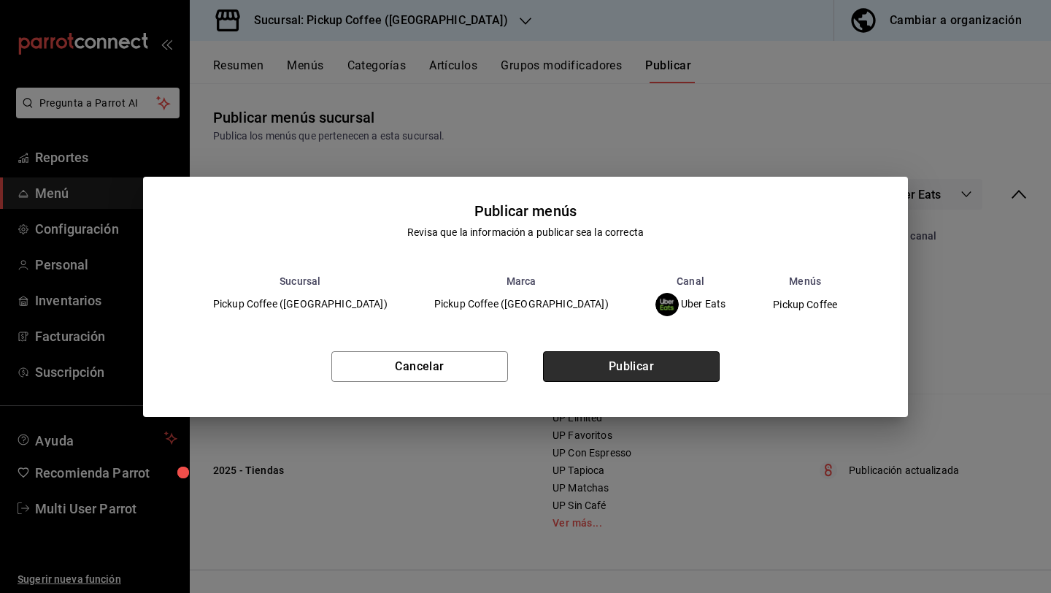
click at [671, 374] on button "Publicar" at bounding box center [631, 366] width 177 height 31
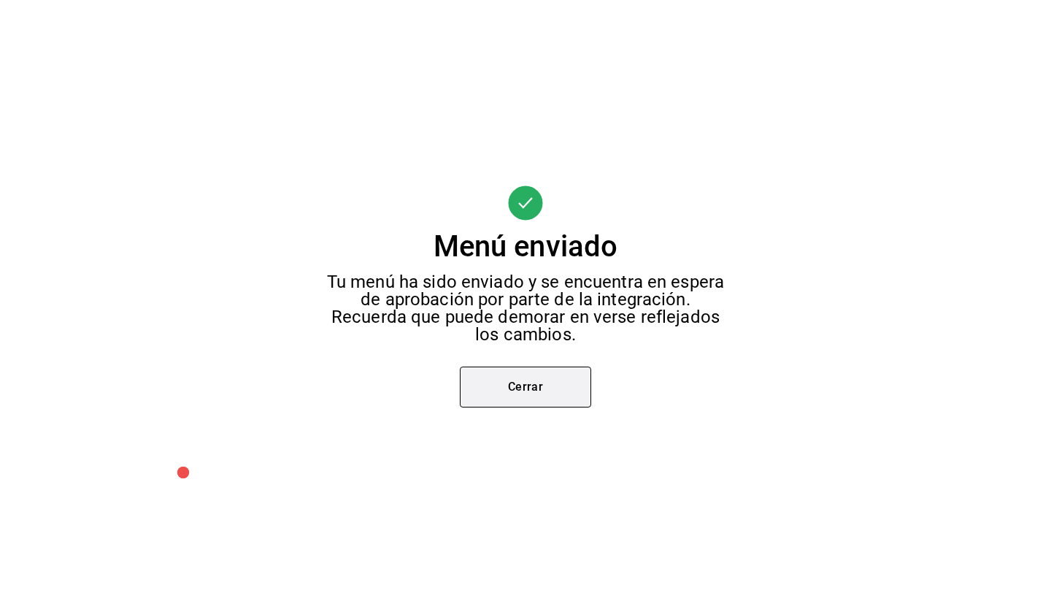
click at [558, 392] on button "Cerrar" at bounding box center [525, 386] width 131 height 41
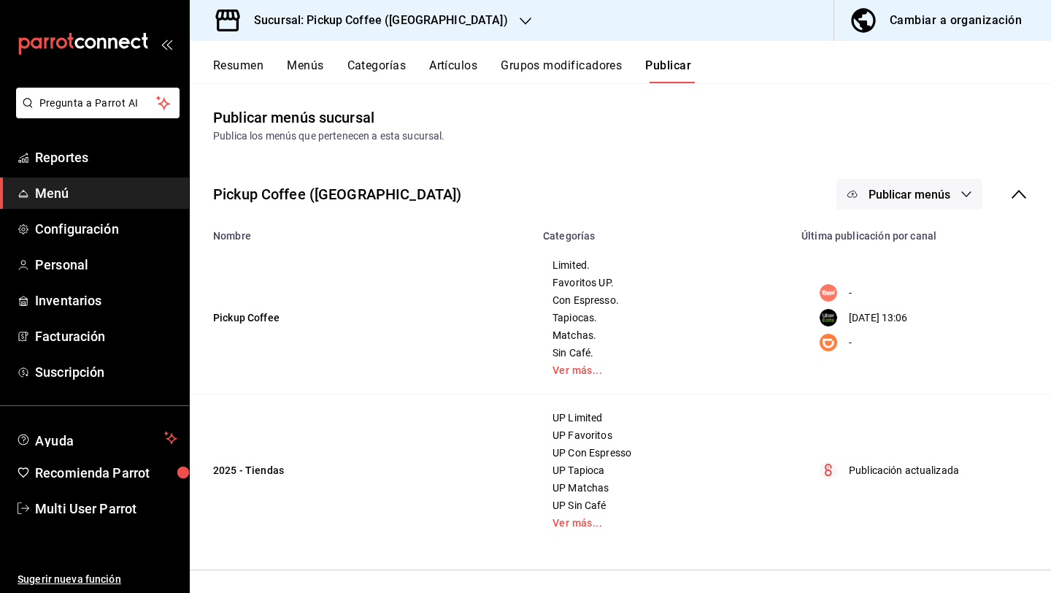
click at [883, 205] on button "Publicar menús" at bounding box center [910, 194] width 146 height 31
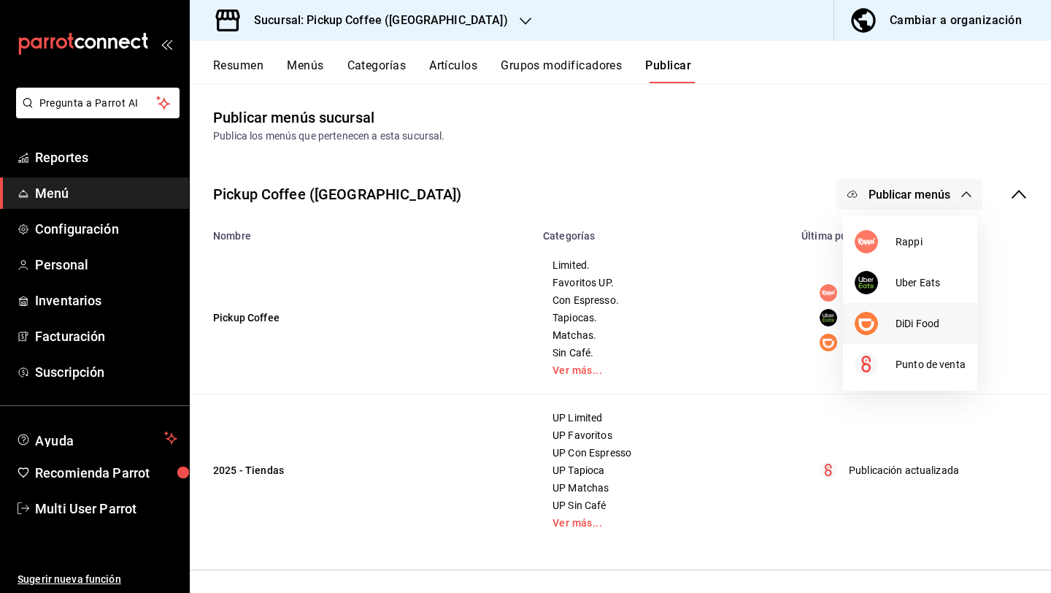
click at [882, 328] on div at bounding box center [875, 323] width 41 height 23
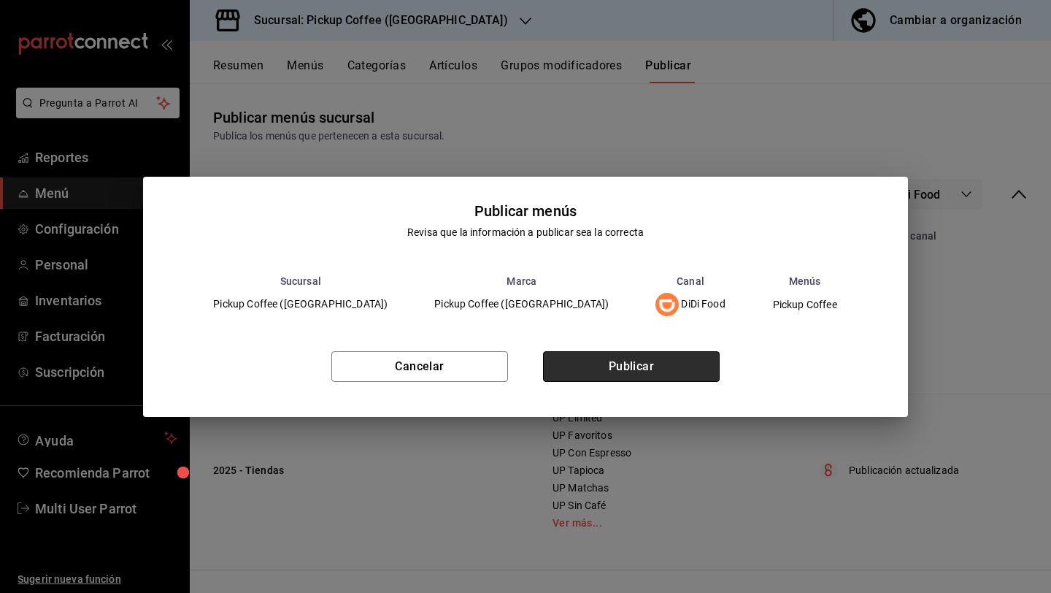
click at [655, 375] on button "Publicar" at bounding box center [631, 366] width 177 height 31
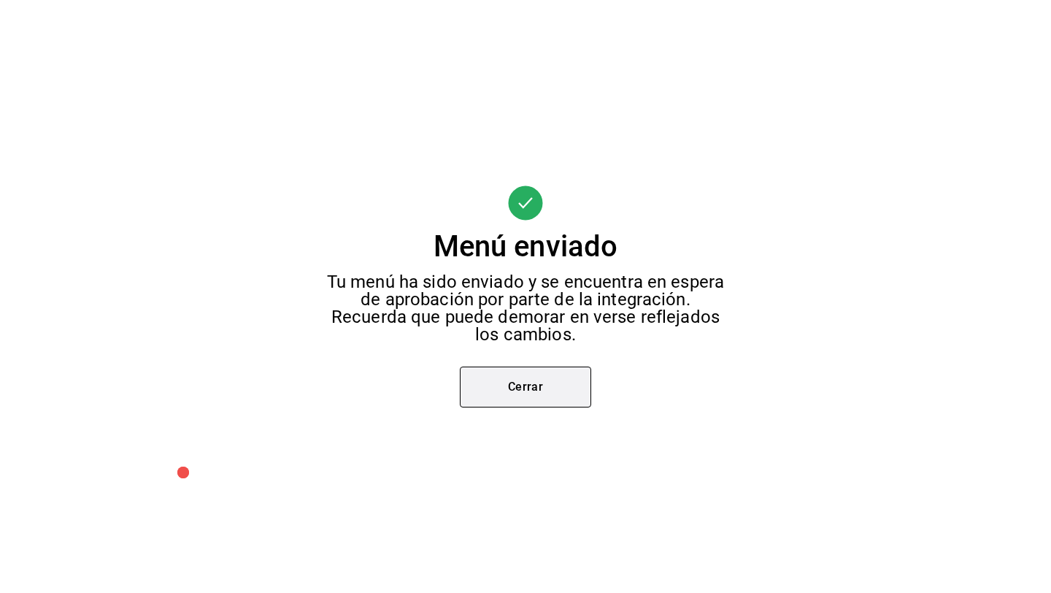
click at [547, 387] on button "Cerrar" at bounding box center [525, 386] width 131 height 41
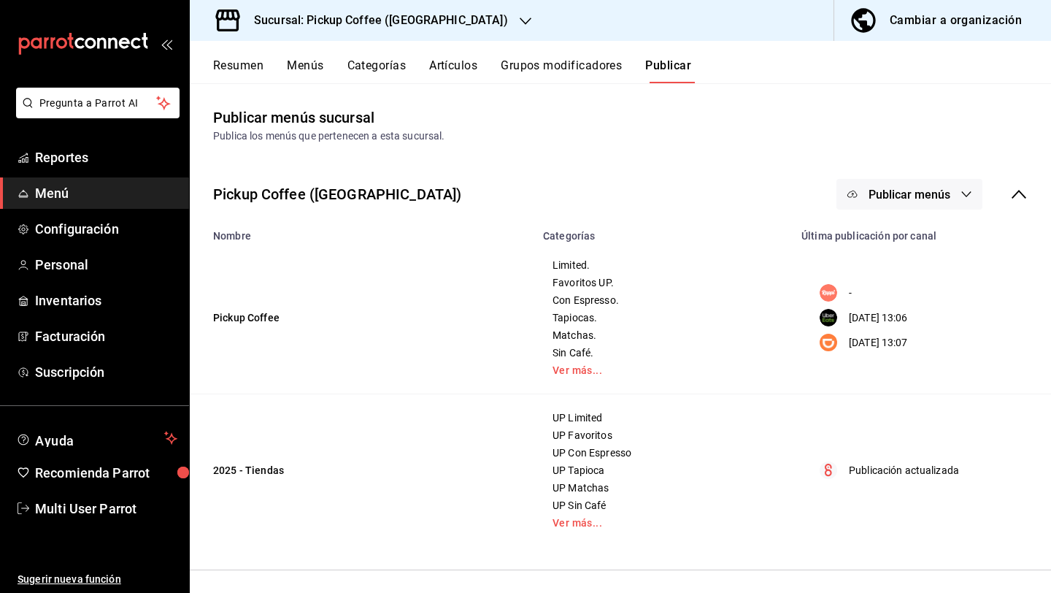
click at [448, 37] on div "Sucursal: Pickup Coffee (Guadalupe Inn)" at bounding box center [369, 20] width 336 height 41
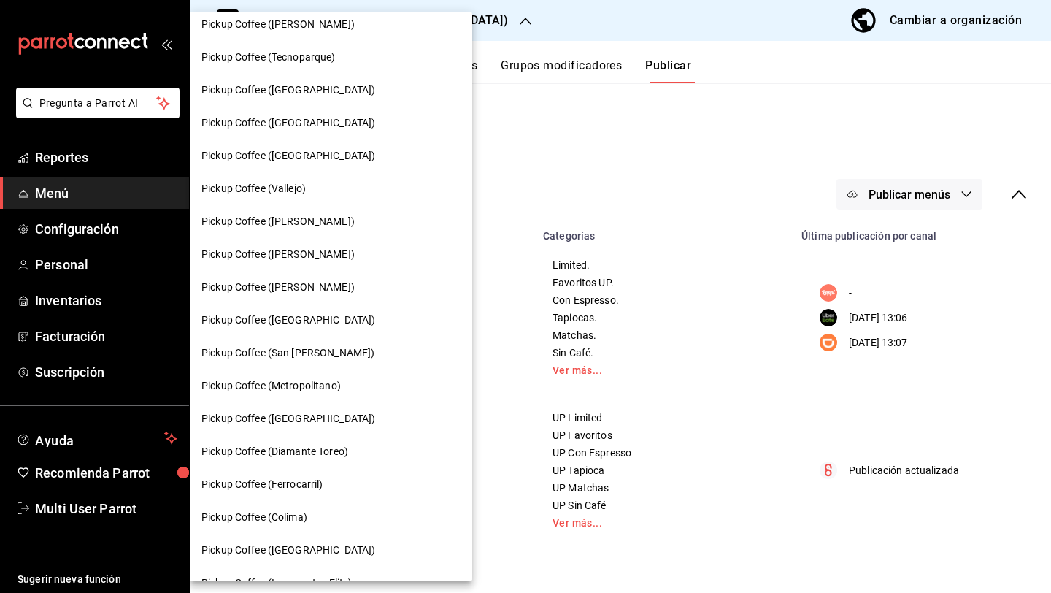
scroll to position [366, 0]
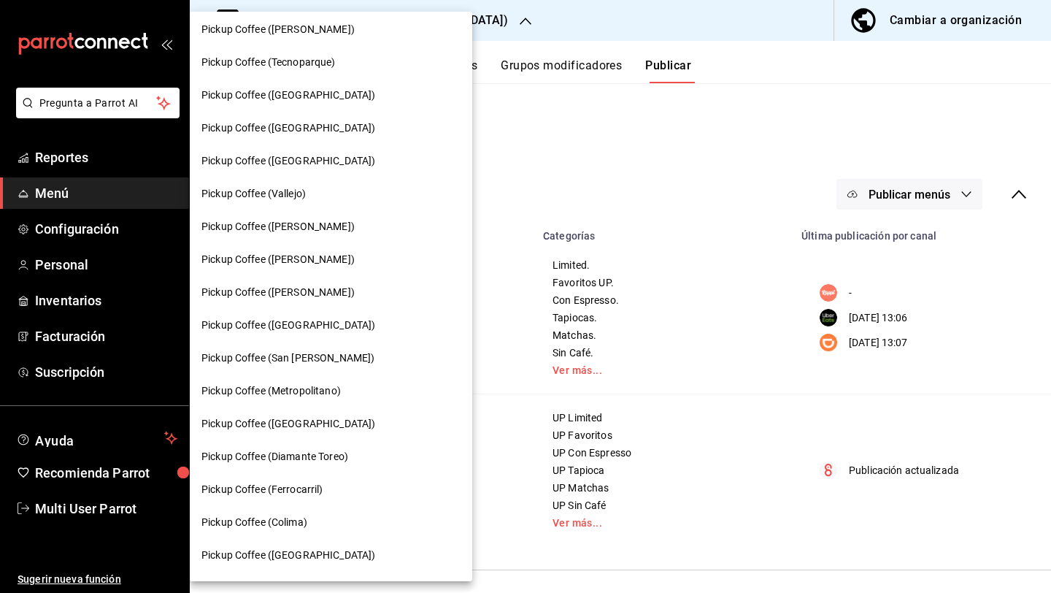
click at [539, 215] on div at bounding box center [525, 296] width 1051 height 593
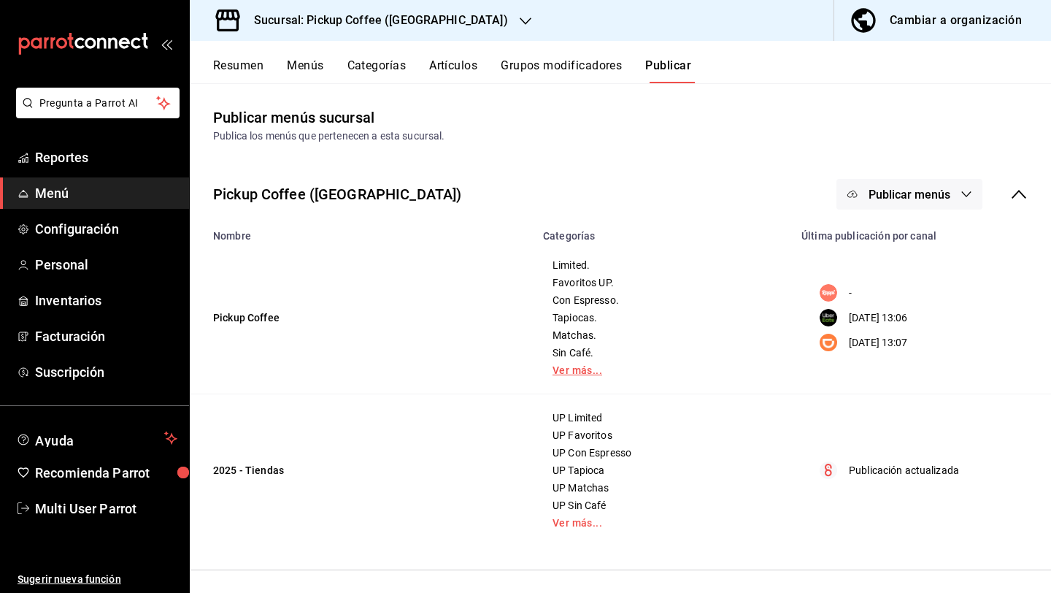
click at [574, 374] on link "Ver más..." at bounding box center [664, 370] width 222 height 10
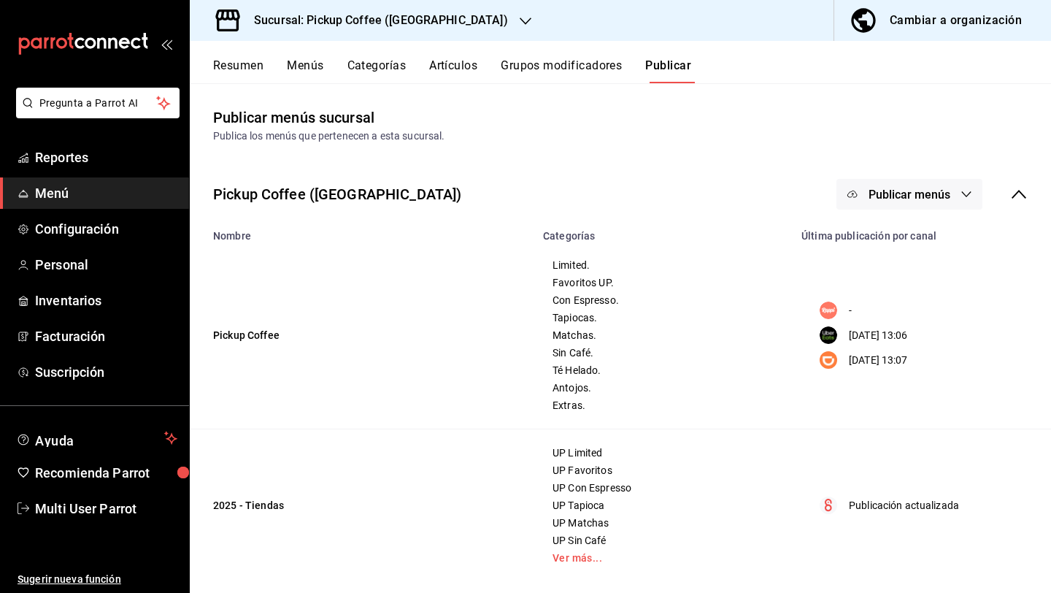
click at [299, 64] on button "Menús" at bounding box center [305, 70] width 36 height 25
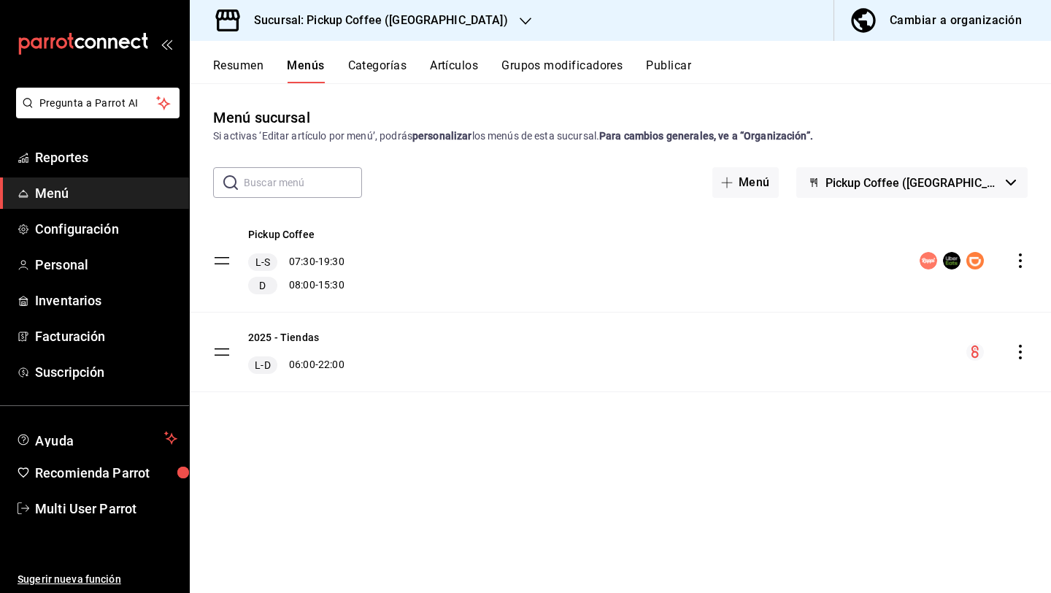
click at [1023, 269] on div "menu-maker-table" at bounding box center [974, 261] width 108 height 18
click at [228, 62] on button "Resumen" at bounding box center [238, 70] width 50 height 25
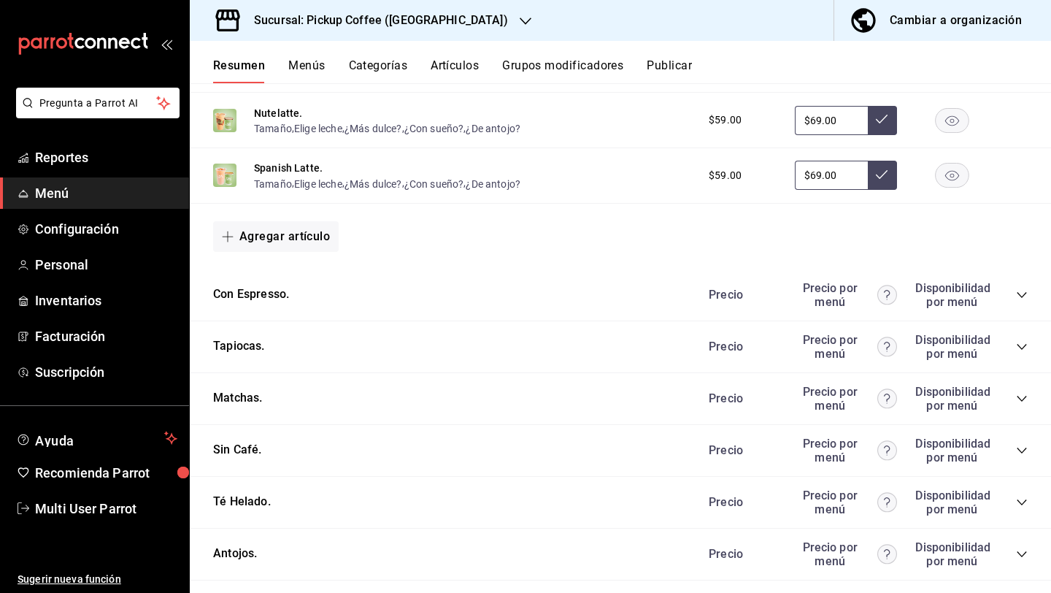
scroll to position [766, 0]
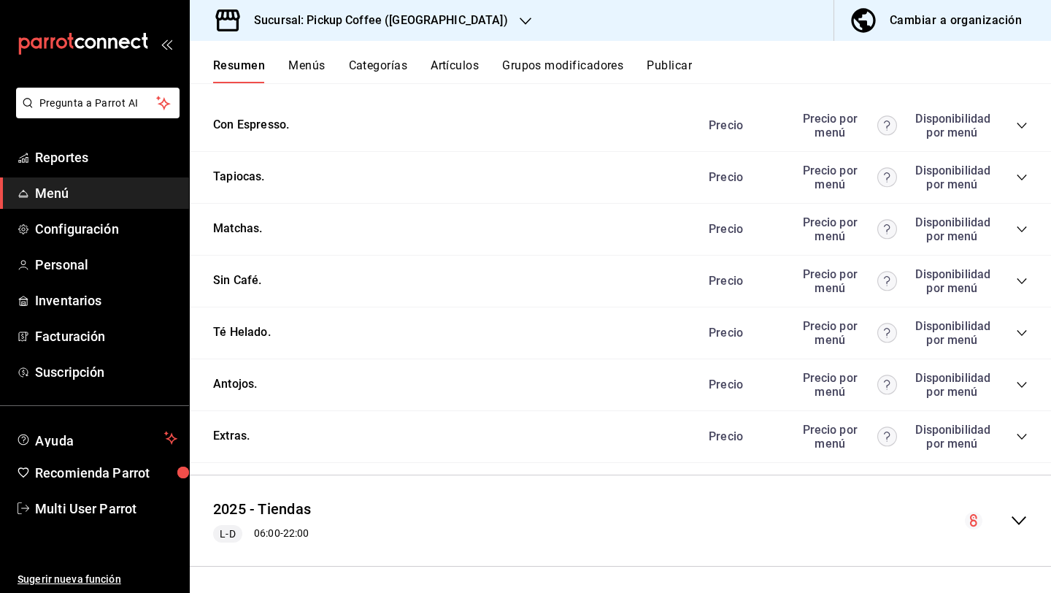
click at [1011, 131] on div "Precio Precio por menú Disponibilidad por menú" at bounding box center [861, 126] width 334 height 28
click at [1020, 225] on icon "collapse-category-row" at bounding box center [1022, 229] width 12 height 12
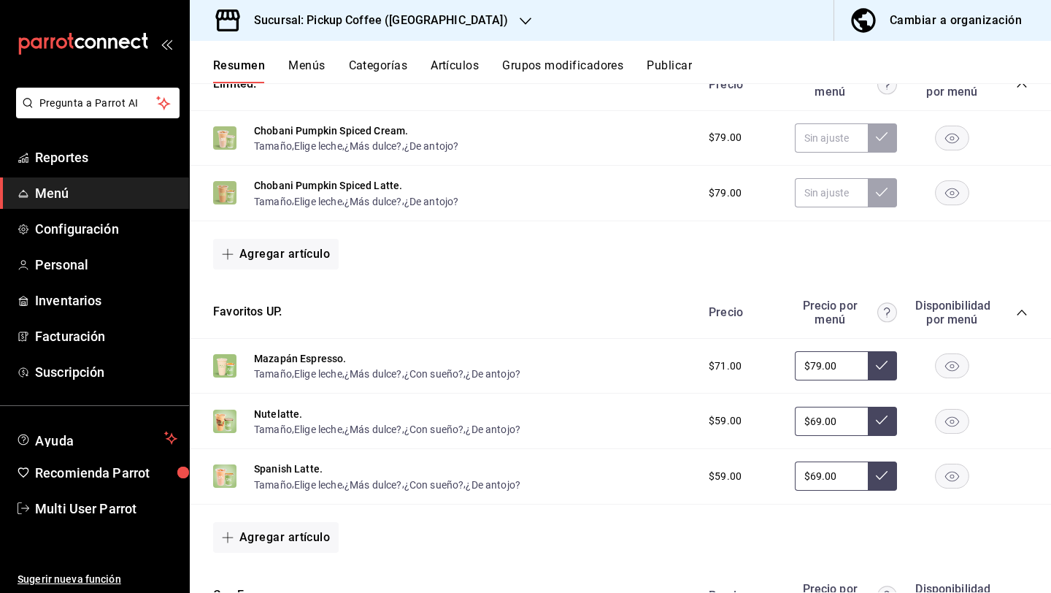
scroll to position [0, 0]
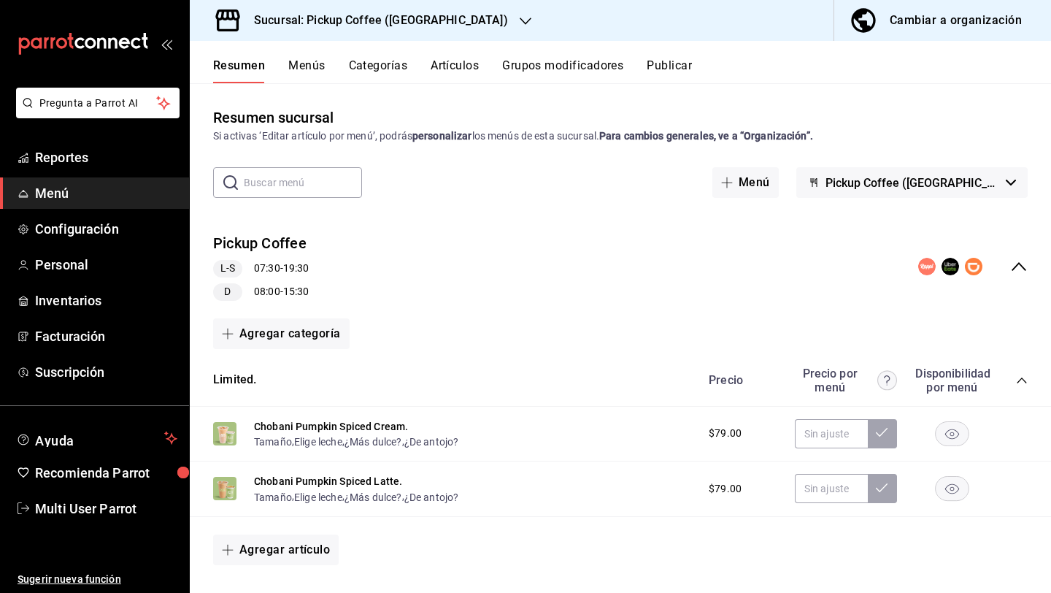
click at [678, 68] on button "Publicar" at bounding box center [669, 70] width 45 height 25
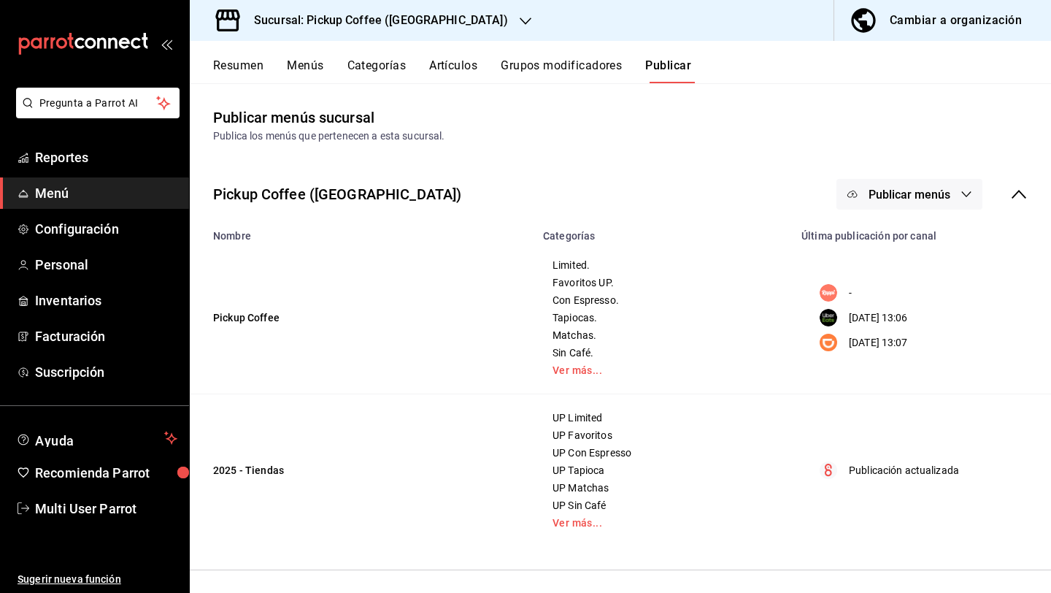
click at [907, 201] on button "Publicar menús" at bounding box center [910, 194] width 146 height 31
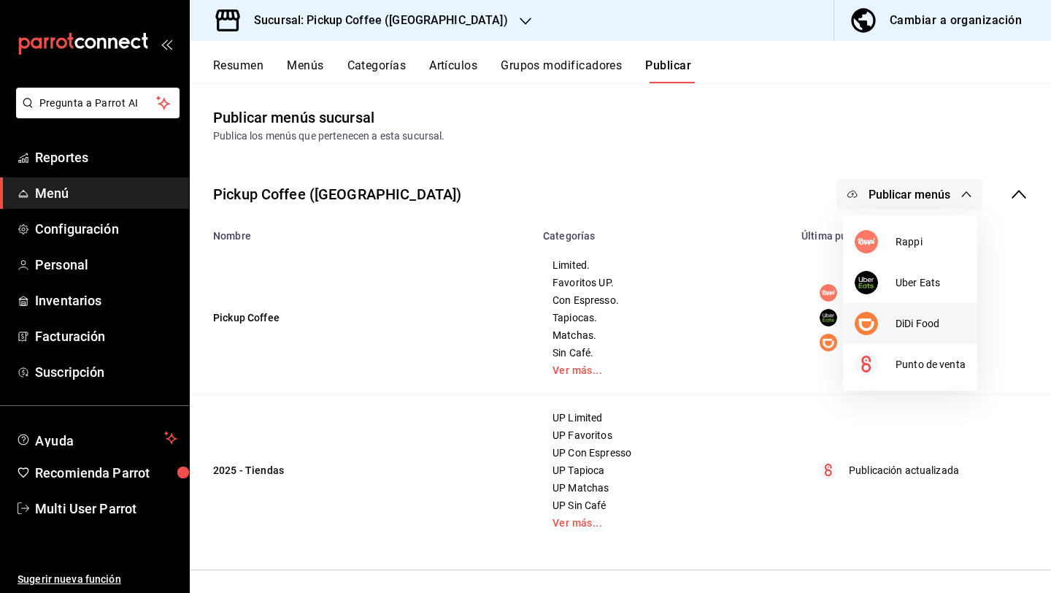
click at [901, 318] on span "DiDi Food" at bounding box center [931, 323] width 70 height 15
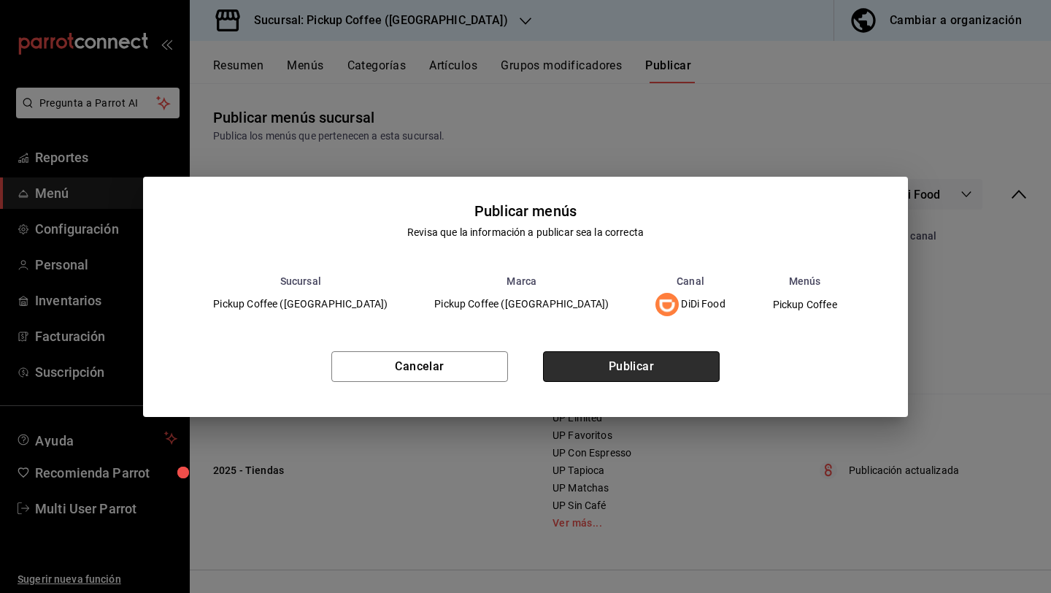
click at [677, 358] on button "Publicar" at bounding box center [631, 366] width 177 height 31
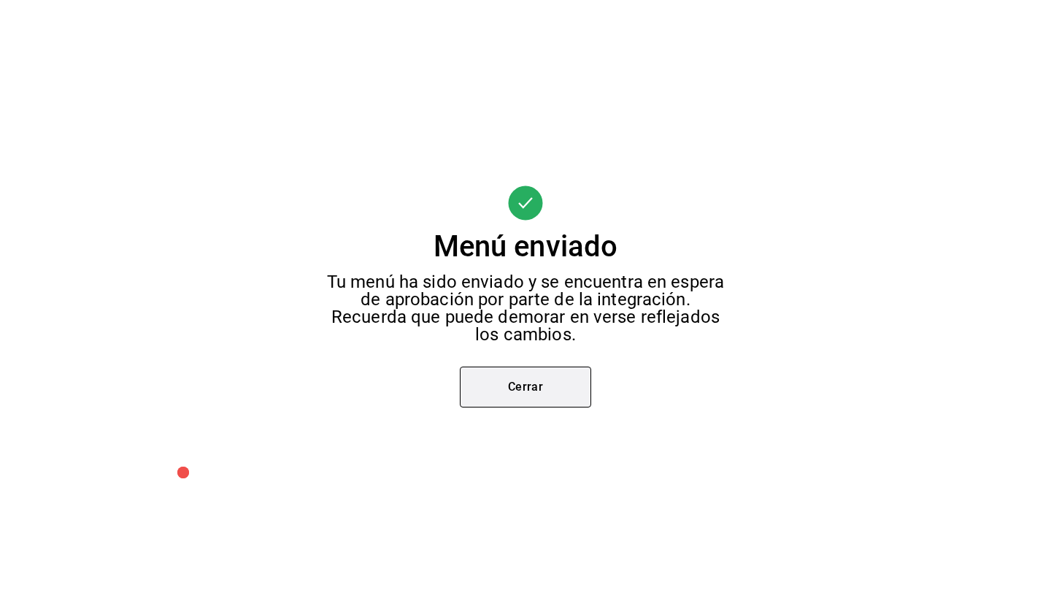
click at [524, 393] on button "Cerrar" at bounding box center [525, 386] width 131 height 41
